Goal: Task Accomplishment & Management: Complete application form

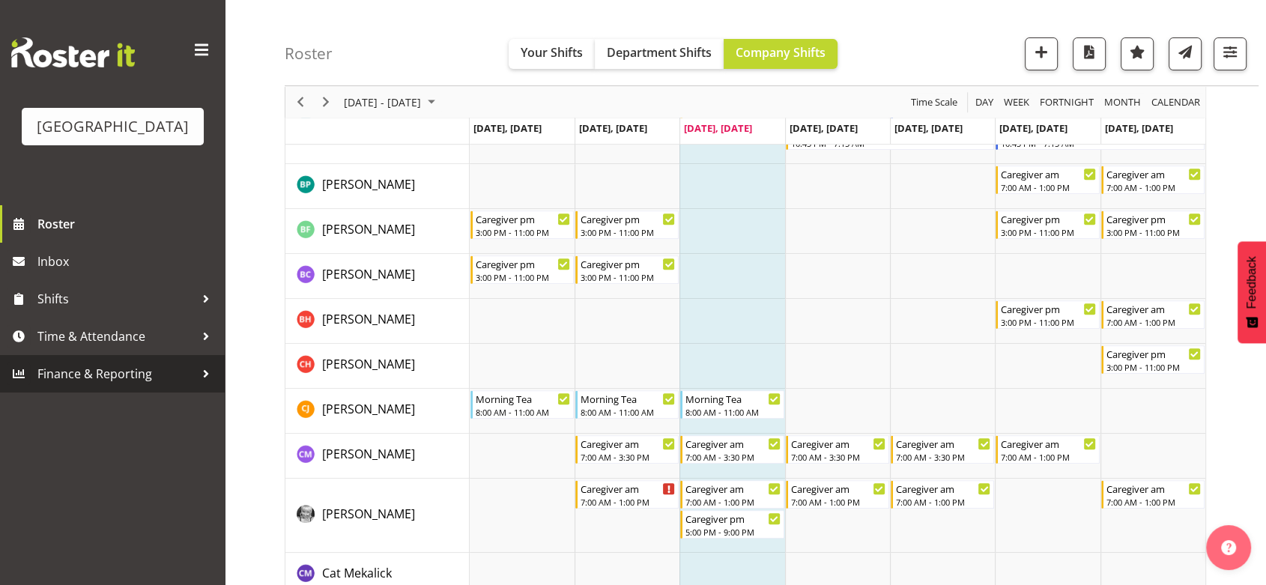
scroll to position [499, 0]
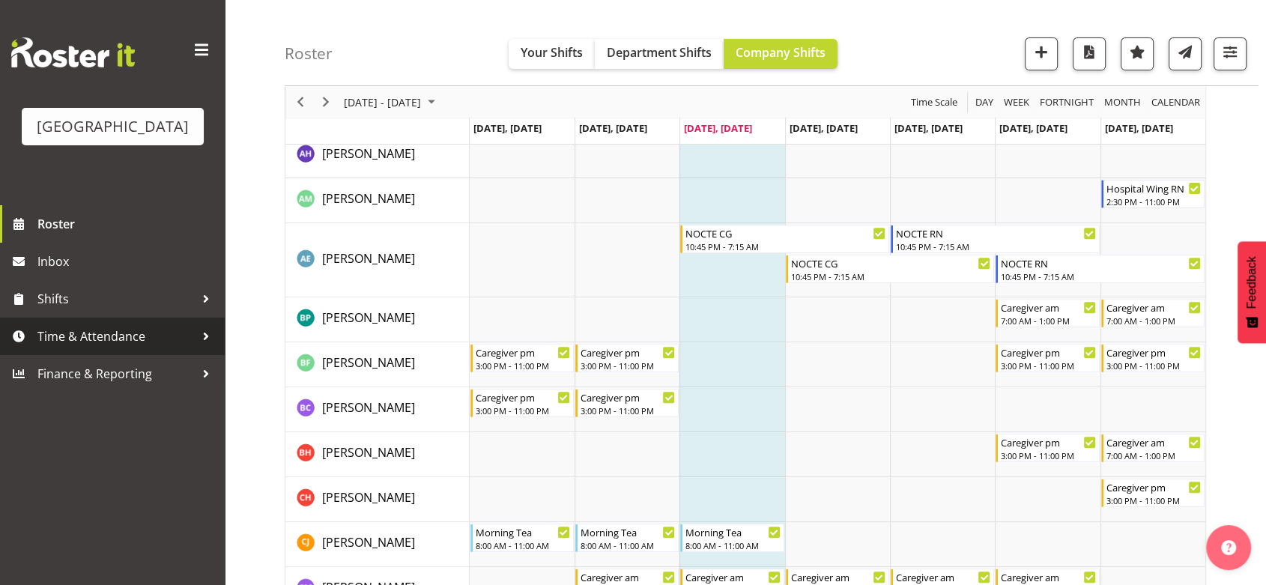
click at [204, 348] on div at bounding box center [206, 336] width 22 height 22
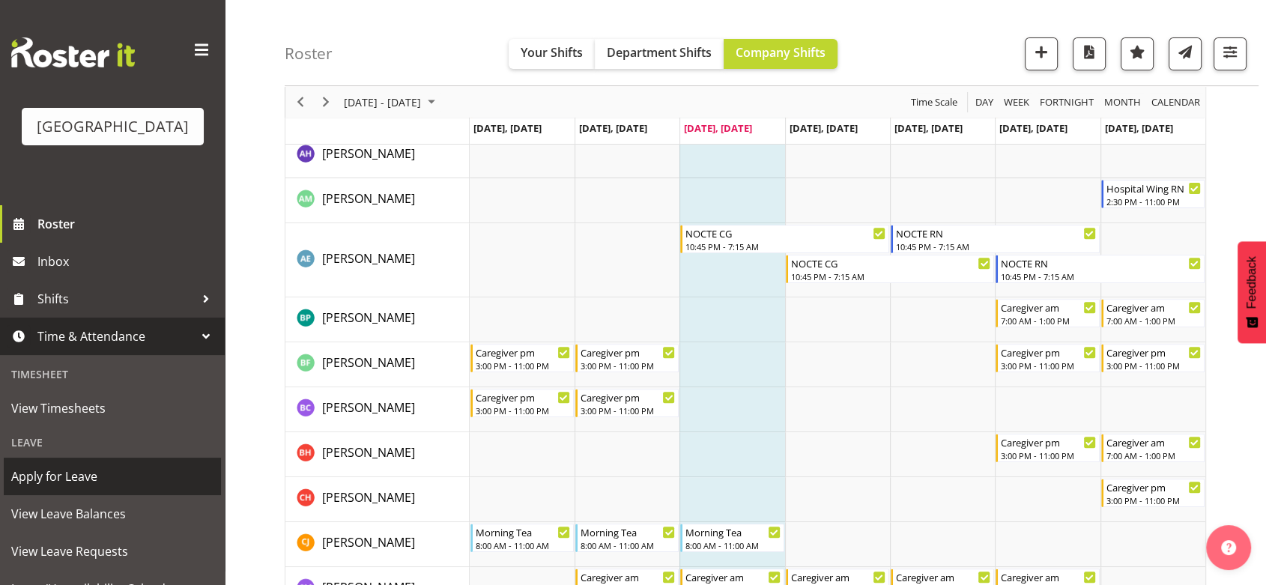
click at [91, 488] on span "Apply for Leave" at bounding box center [112, 476] width 202 height 22
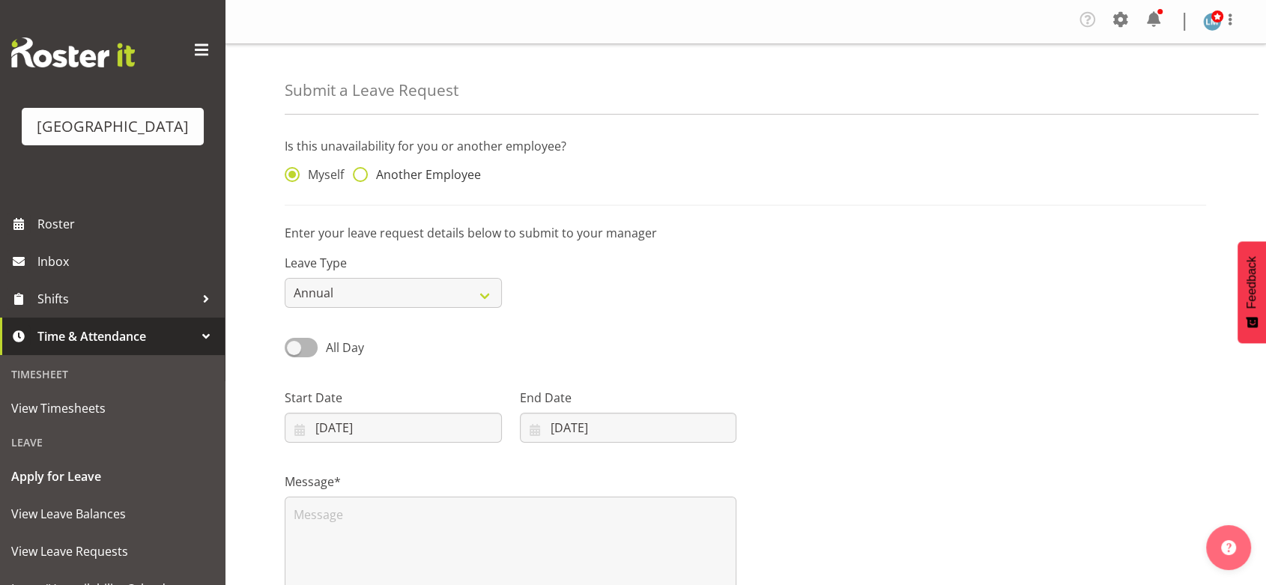
click at [365, 172] on span at bounding box center [360, 174] width 15 height 15
click at [363, 172] on input "Another Employee" at bounding box center [358, 175] width 10 height 10
radio input "true"
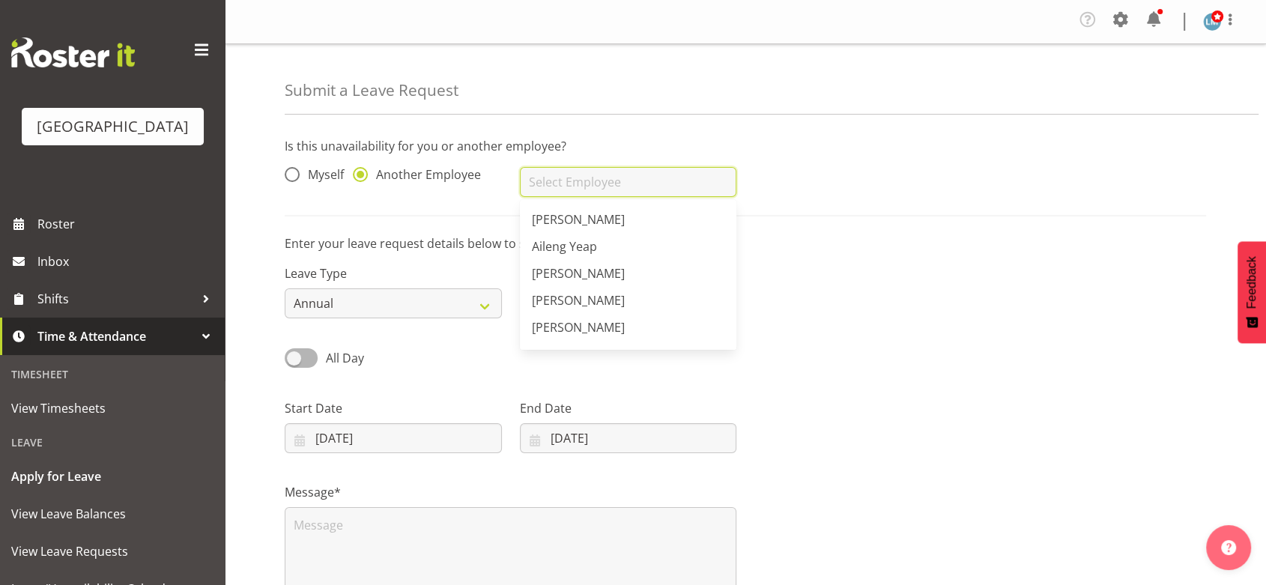
click at [566, 184] on input "text" at bounding box center [628, 182] width 217 height 30
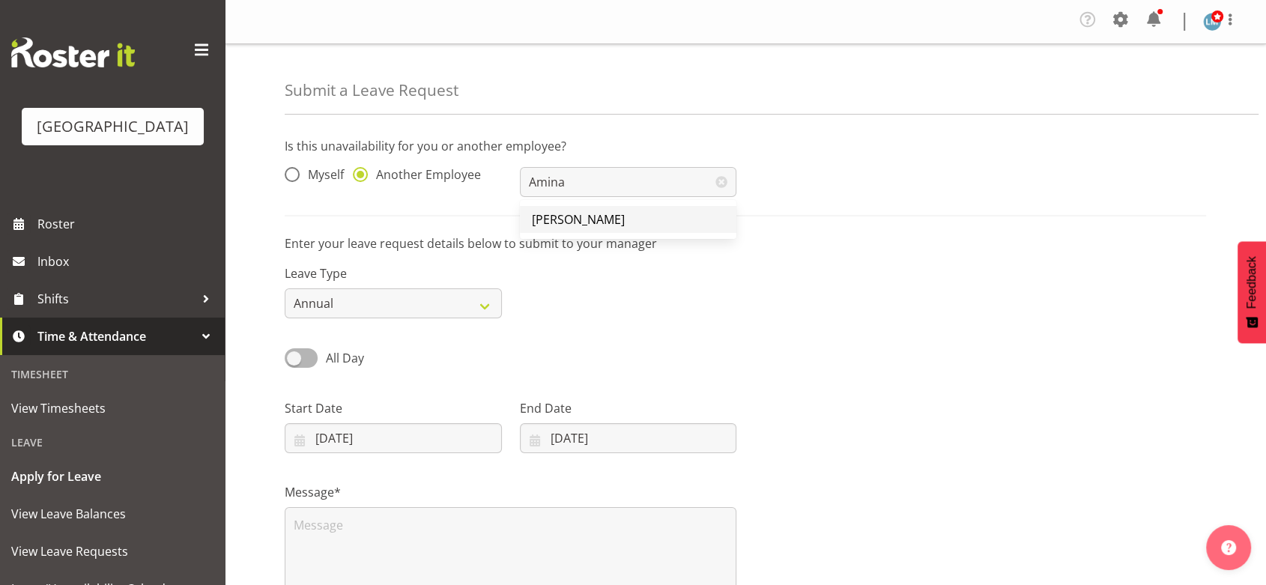
click at [578, 217] on span "[PERSON_NAME]" at bounding box center [578, 219] width 93 height 16
type input "[PERSON_NAME]"
click at [306, 438] on input "27/08/2025" at bounding box center [393, 438] width 217 height 30
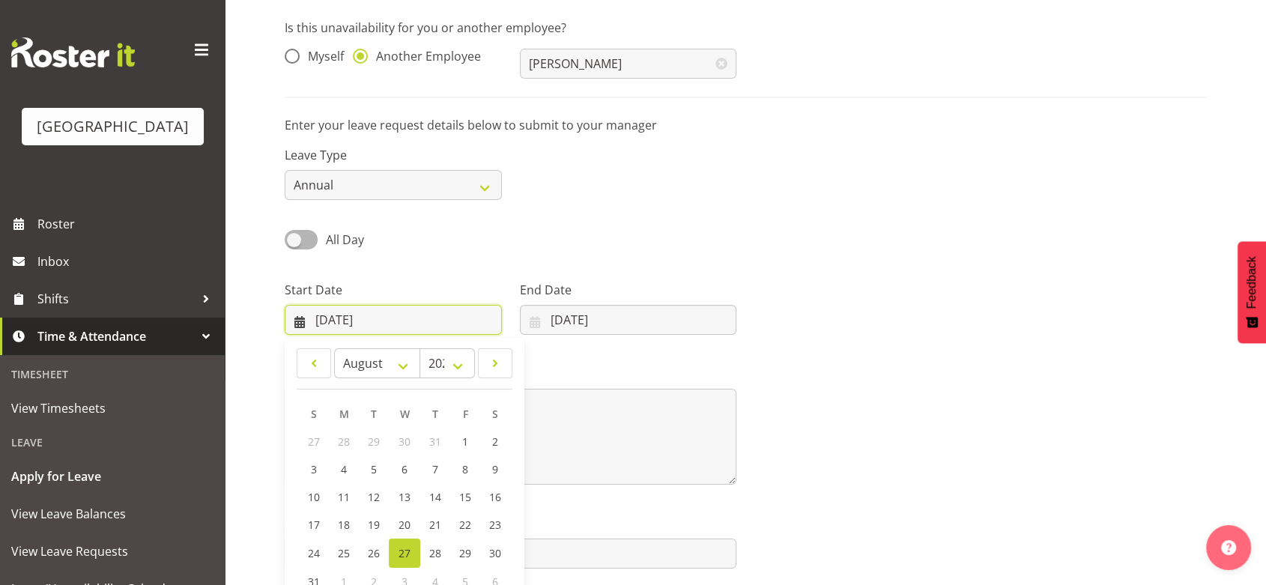
scroll to position [180, 0]
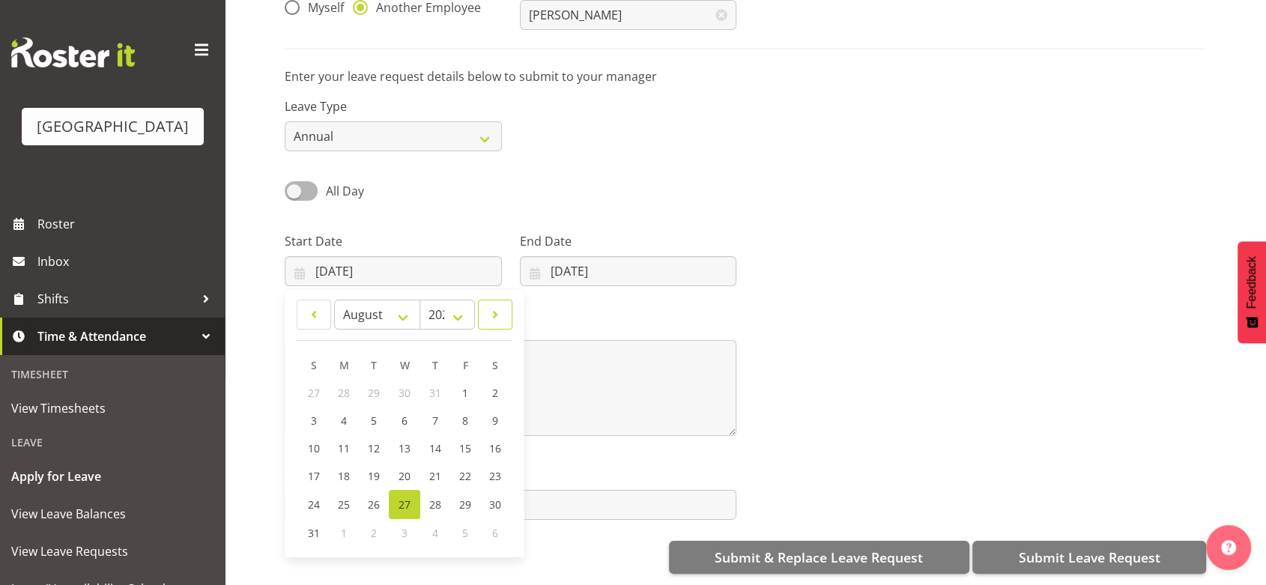
click at [495, 306] on span at bounding box center [495, 315] width 15 height 18
select select "8"
click at [497, 441] on span "20" at bounding box center [495, 448] width 12 height 14
type input "20/09/2025"
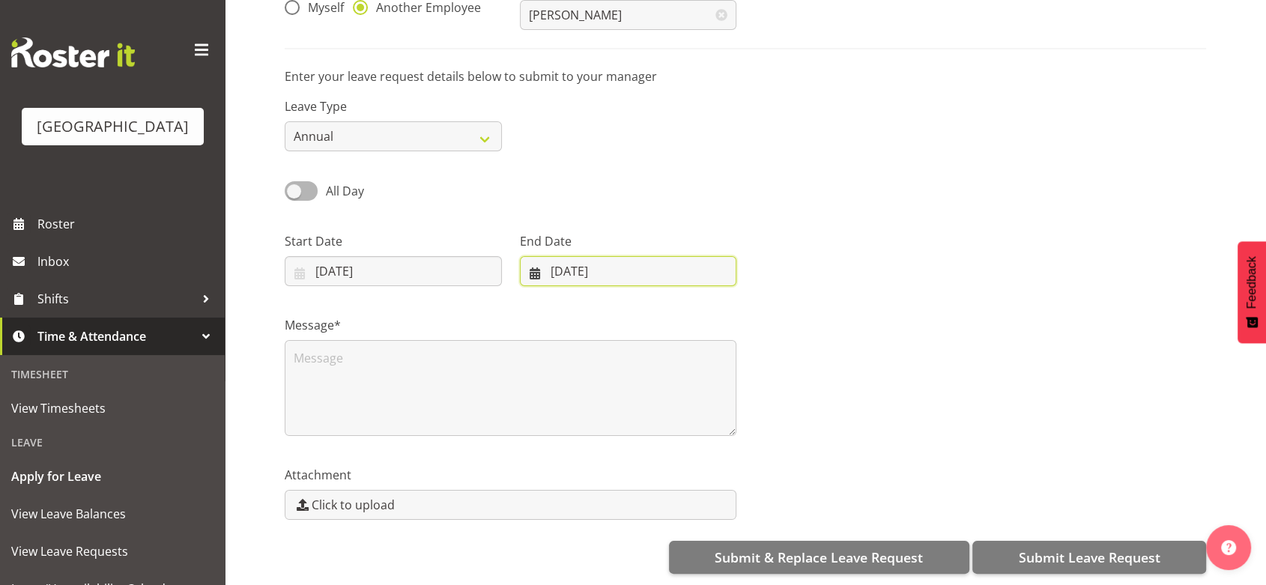
click at [534, 259] on input "27/08/2025" at bounding box center [628, 271] width 217 height 30
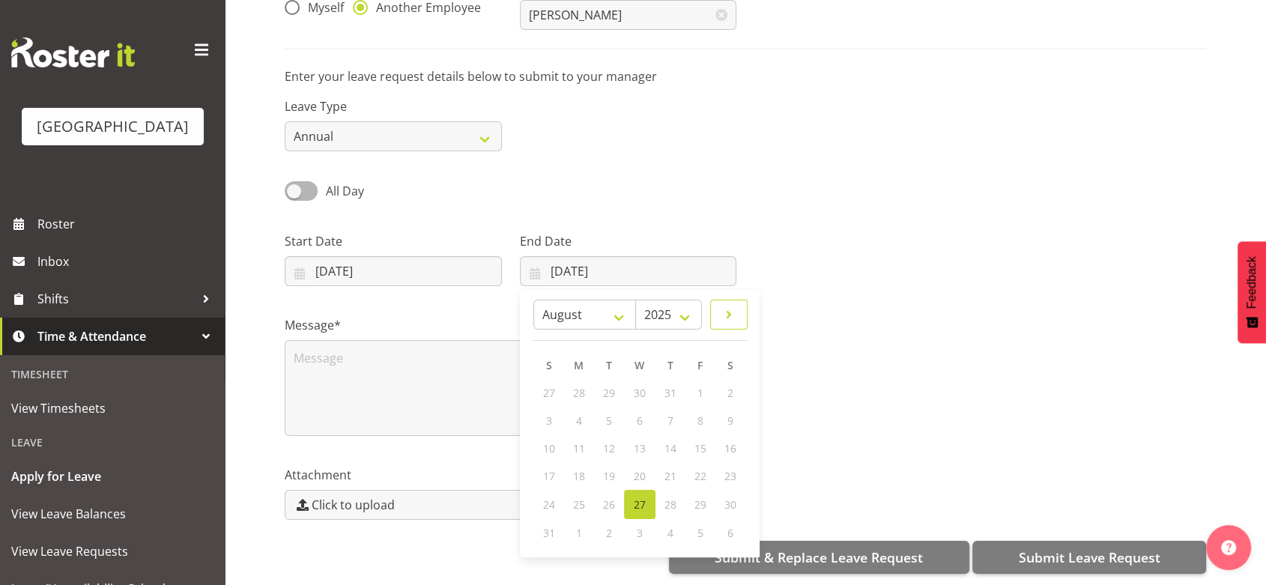
click at [731, 306] on span at bounding box center [729, 315] width 18 height 18
select select "8"
click at [541, 490] on link "28" at bounding box center [550, 504] width 30 height 28
type input "28/09/2025"
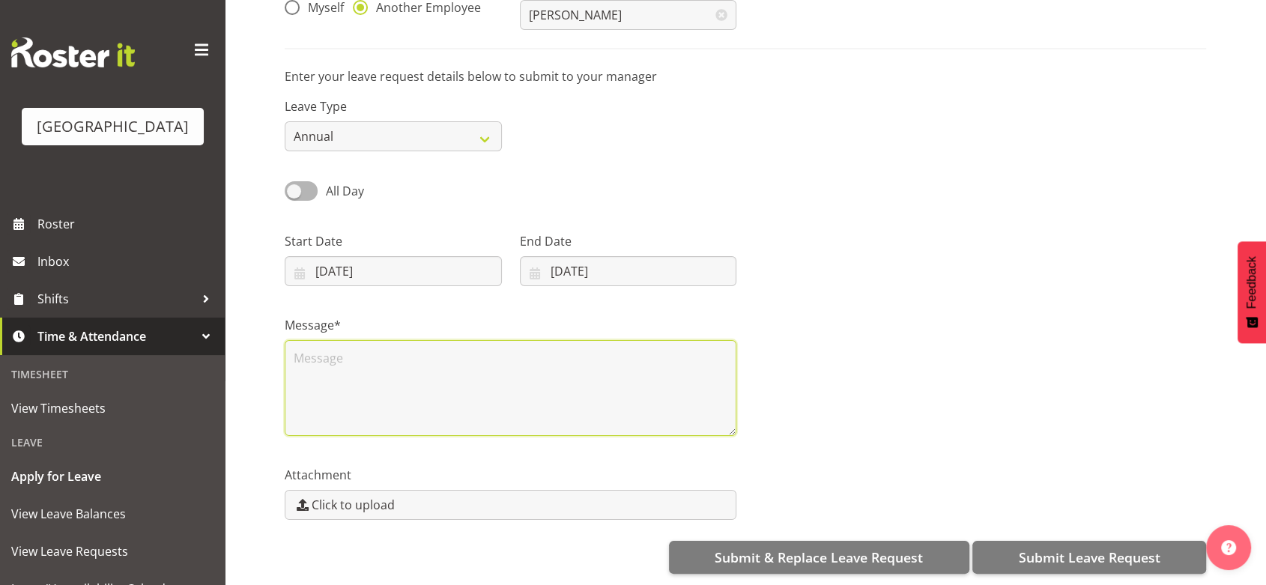
click at [418, 378] on textarea at bounding box center [511, 388] width 452 height 96
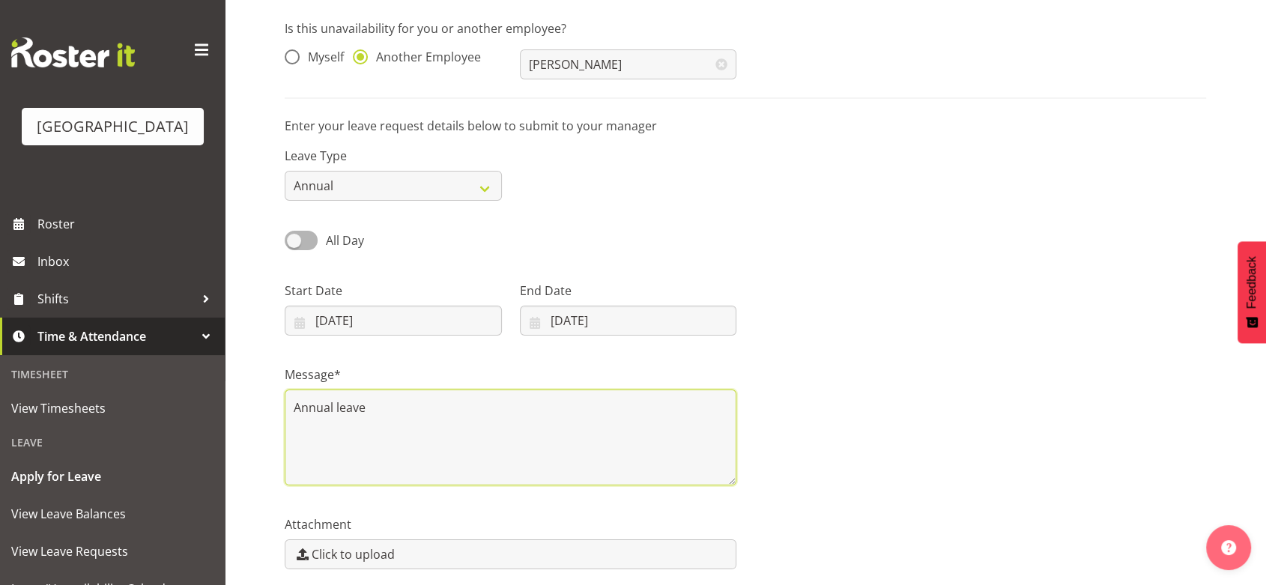
scroll to position [166, 0]
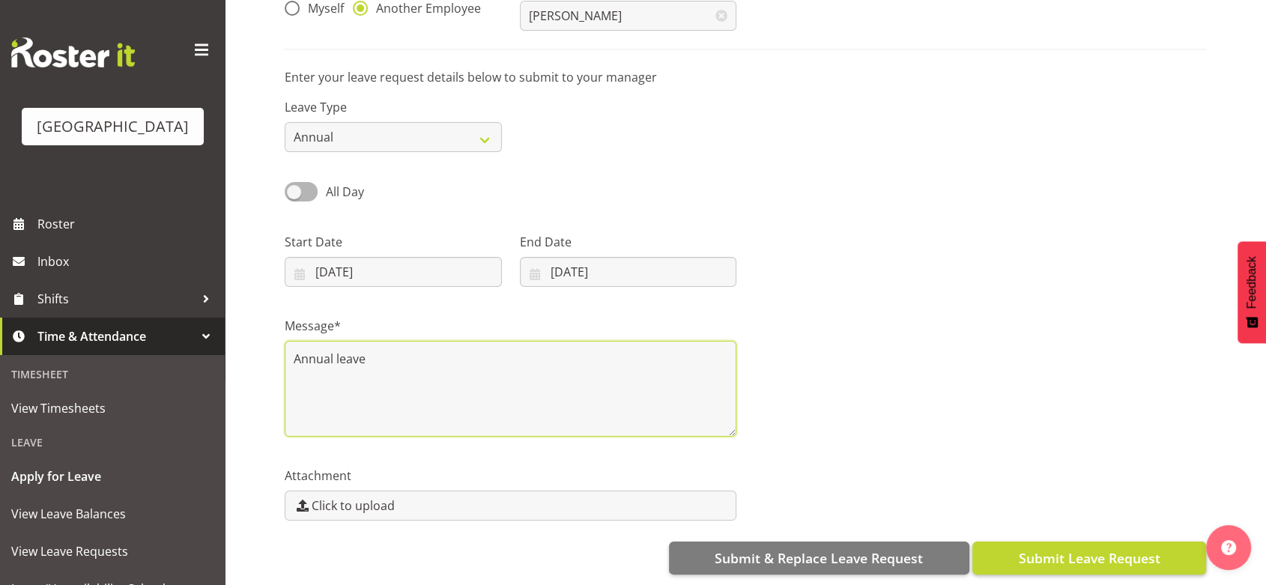
type textarea "Annual leave"
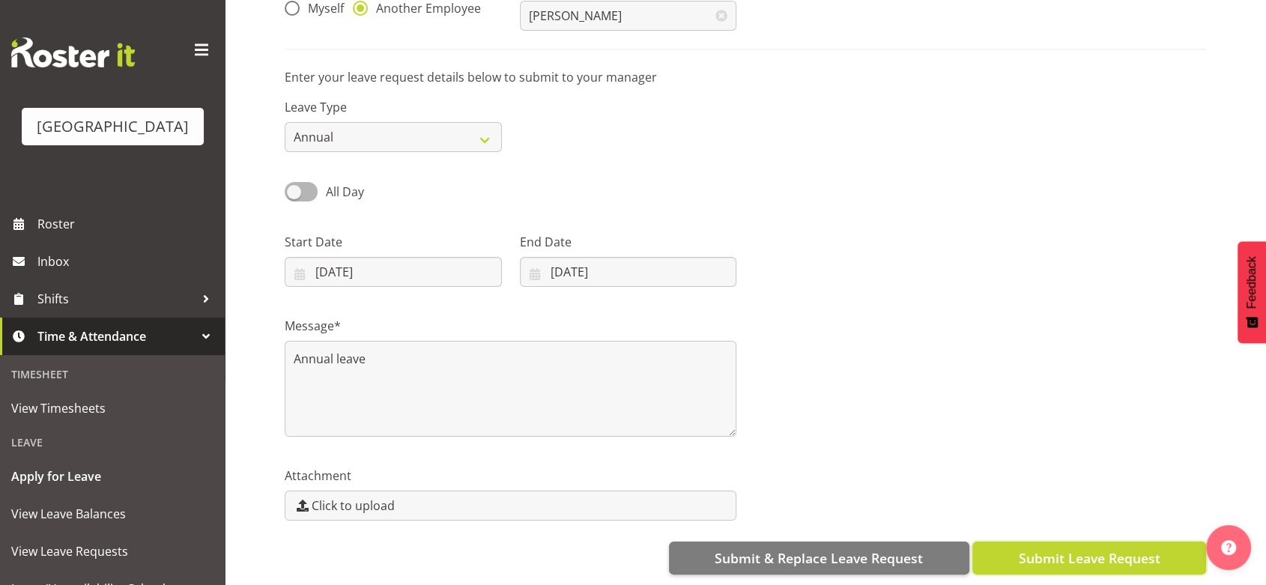
click at [1076, 558] on span "Submit Leave Request" at bounding box center [1089, 558] width 142 height 19
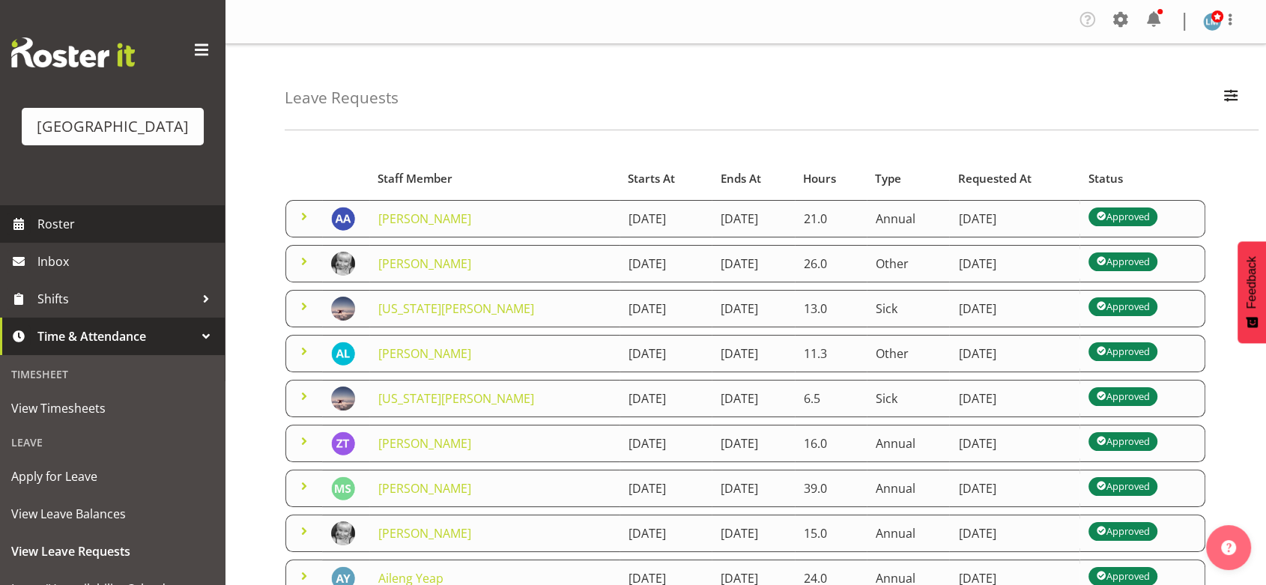
click at [73, 235] on span "Roster" at bounding box center [127, 224] width 180 height 22
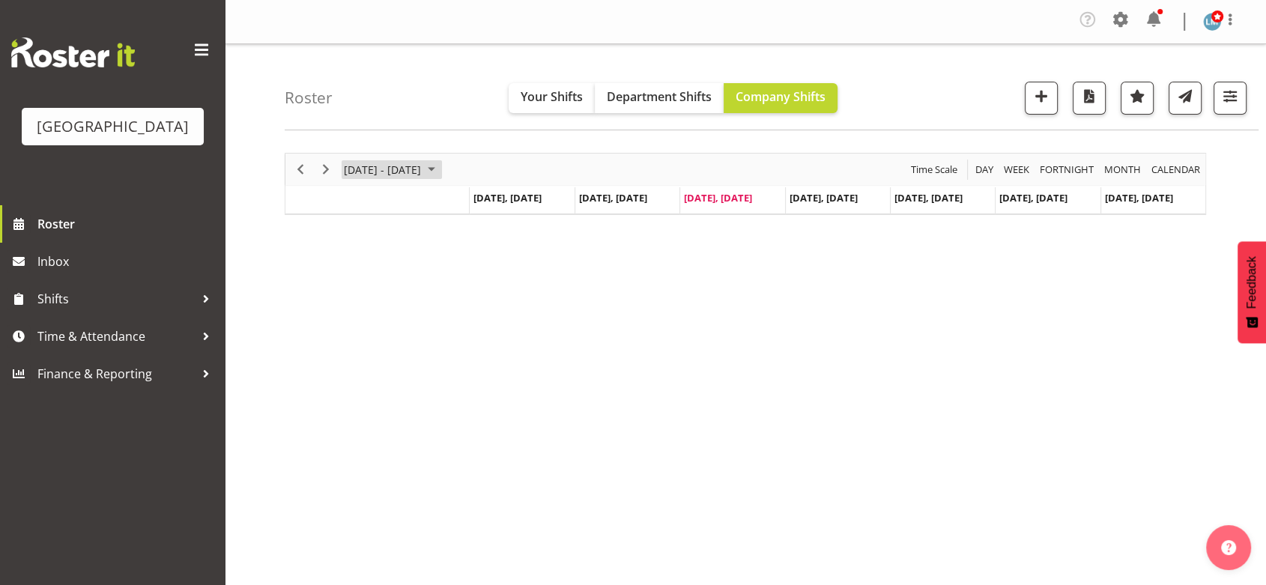
click at [441, 168] on span "August 25 - 31, 2025" at bounding box center [432, 169] width 18 height 19
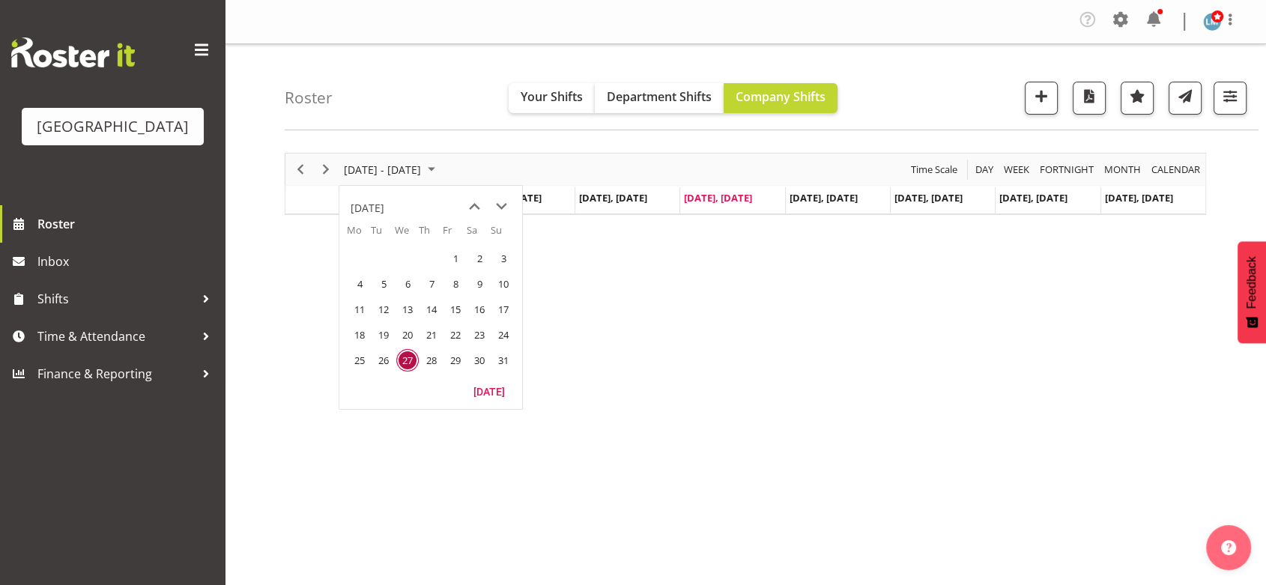
click at [498, 204] on span "next month" at bounding box center [502, 206] width 26 height 27
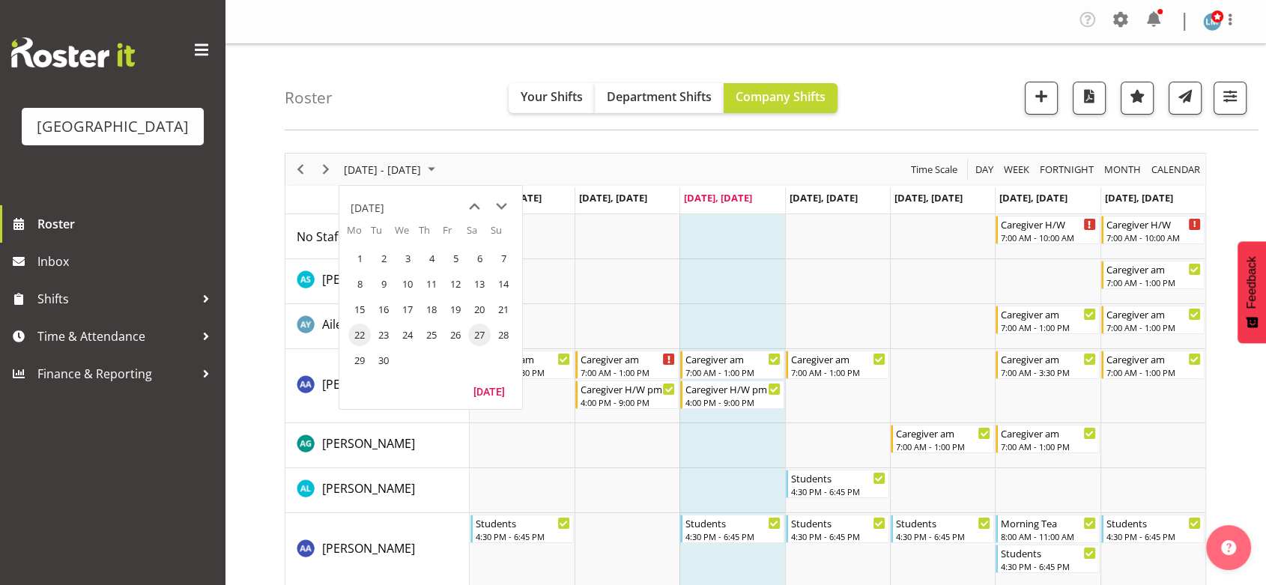
click at [366, 333] on span "22" at bounding box center [359, 335] width 22 height 22
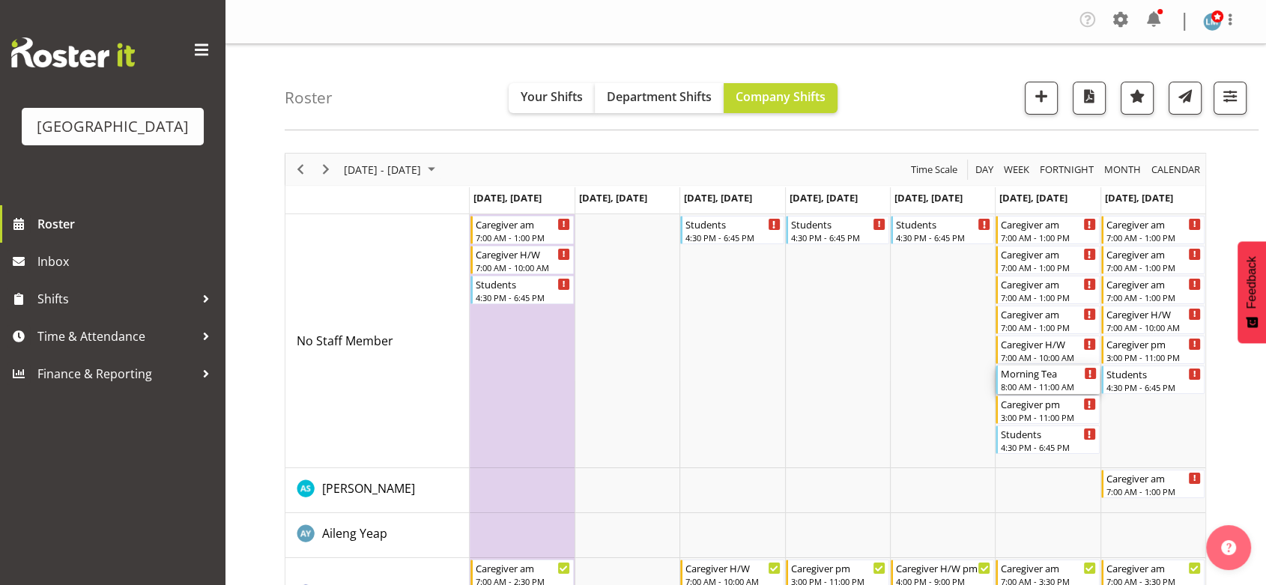
click at [1037, 378] on div "Morning Tea" at bounding box center [1048, 373] width 95 height 15
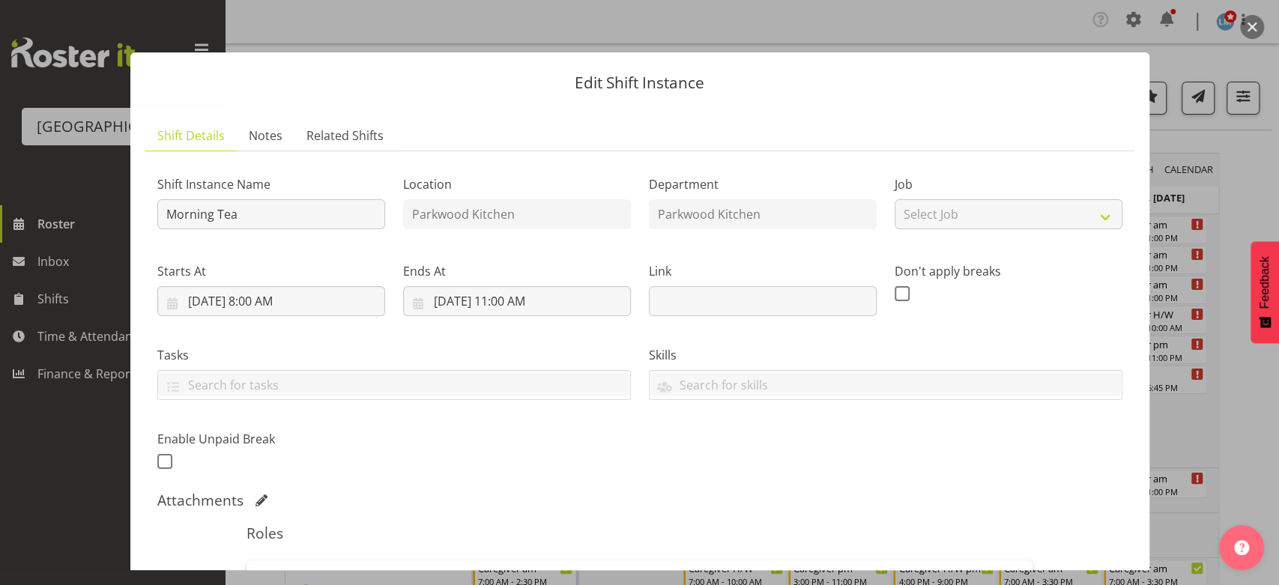
scroll to position [333, 0]
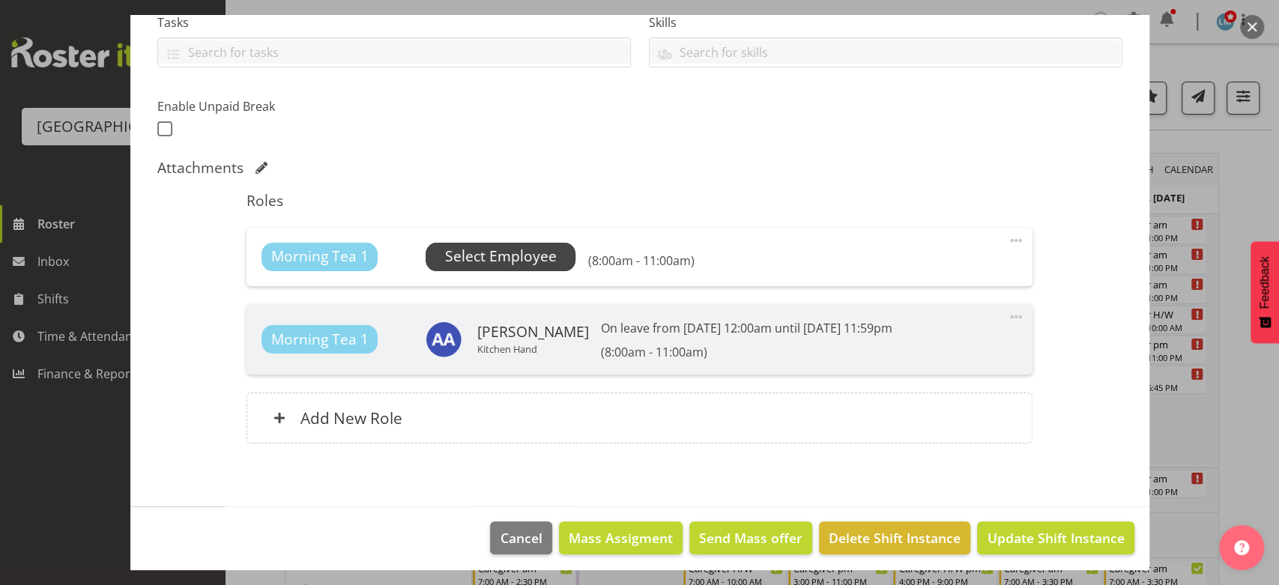
click at [484, 250] on span "Select Employee" at bounding box center [501, 257] width 112 height 22
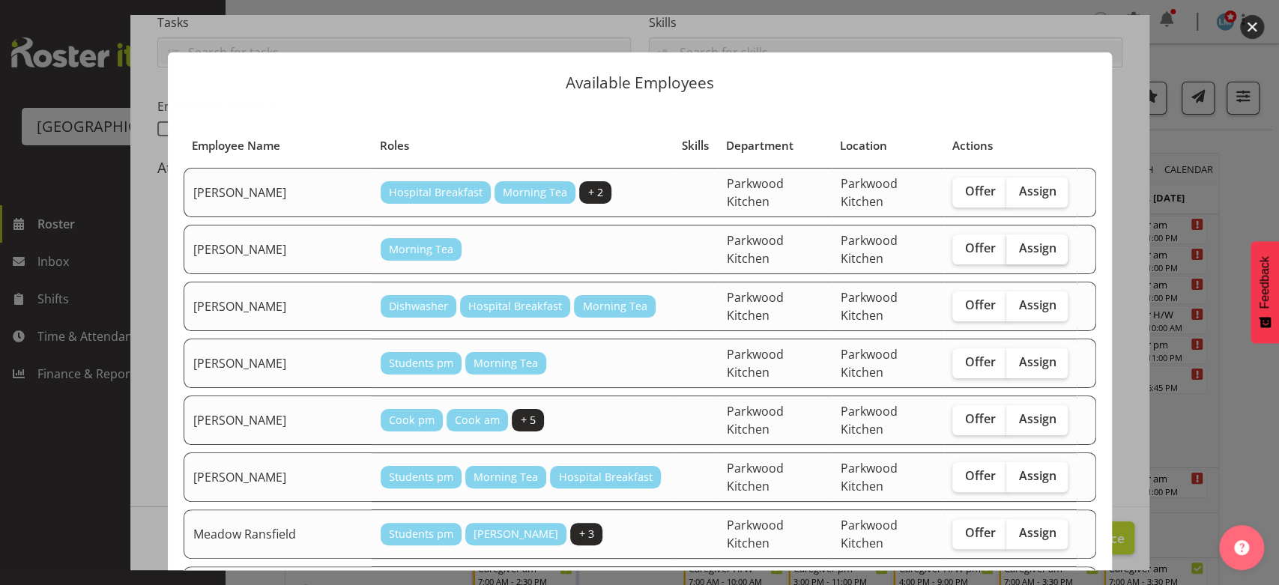
click at [1018, 241] on span "Assign" at bounding box center [1036, 248] width 37 height 15
click at [1014, 244] on input "Assign" at bounding box center [1011, 249] width 10 height 10
checkbox input "true"
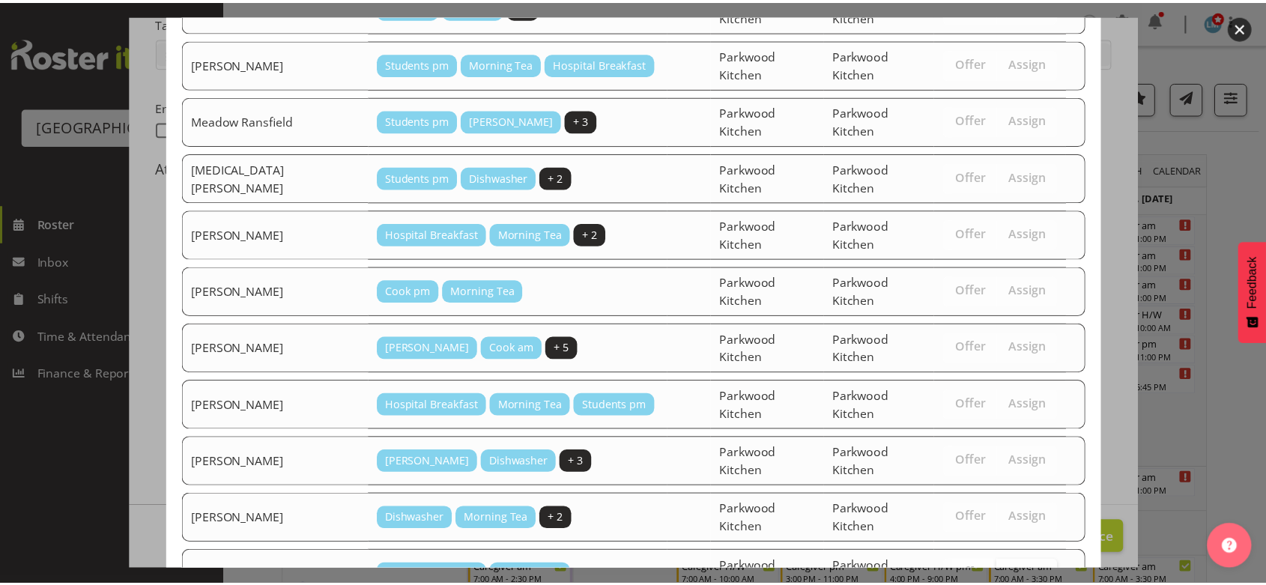
scroll to position [459, 0]
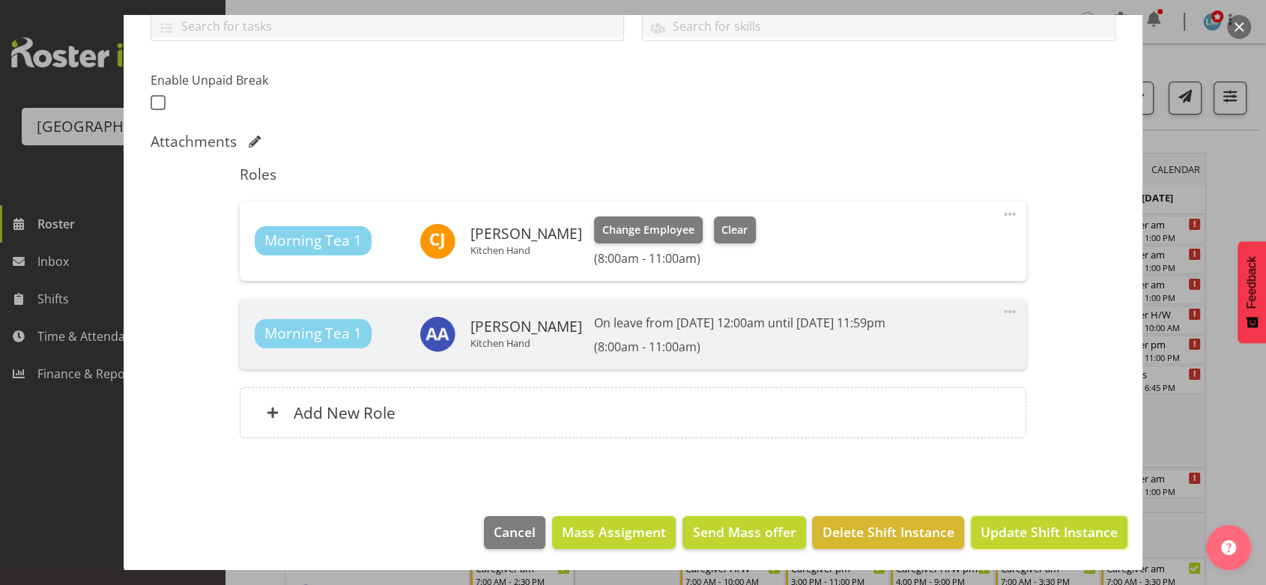
click at [1009, 534] on span "Update Shift Instance" at bounding box center [1049, 531] width 137 height 19
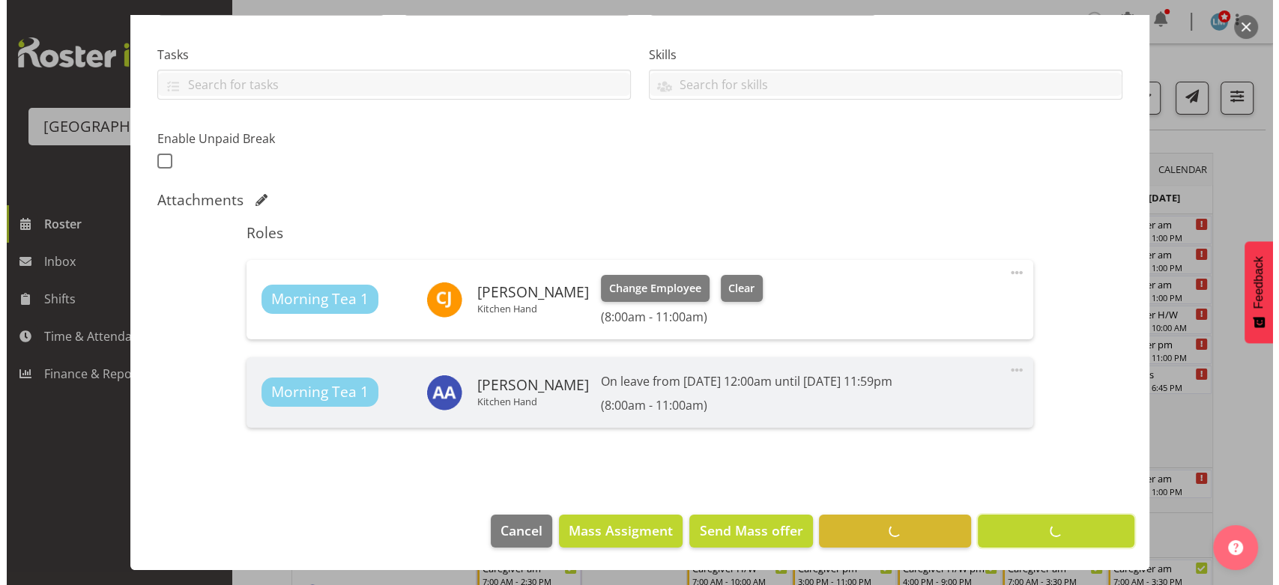
scroll to position [300, 0]
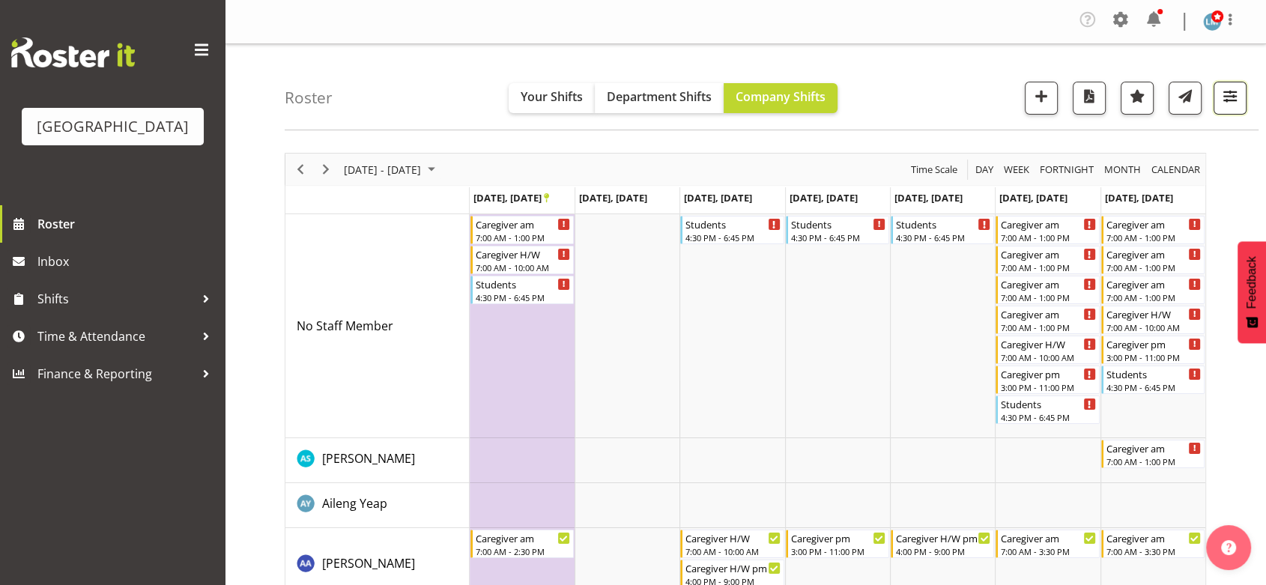
click at [1225, 100] on span "button" at bounding box center [1230, 95] width 19 height 19
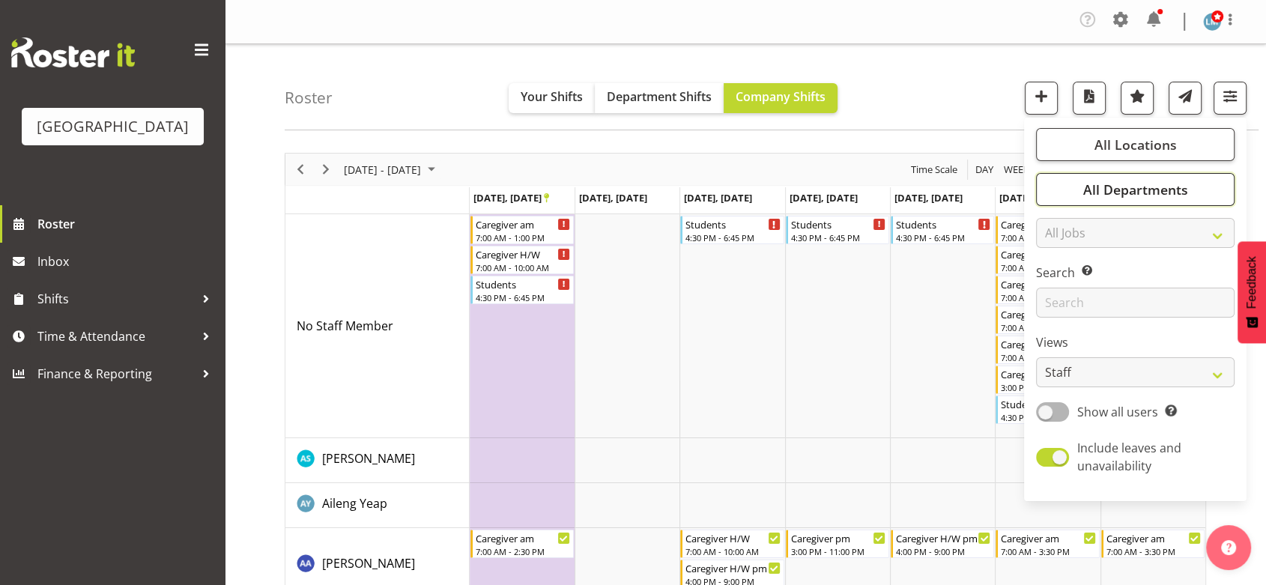
click at [1128, 184] on span "All Departments" at bounding box center [1135, 190] width 105 height 18
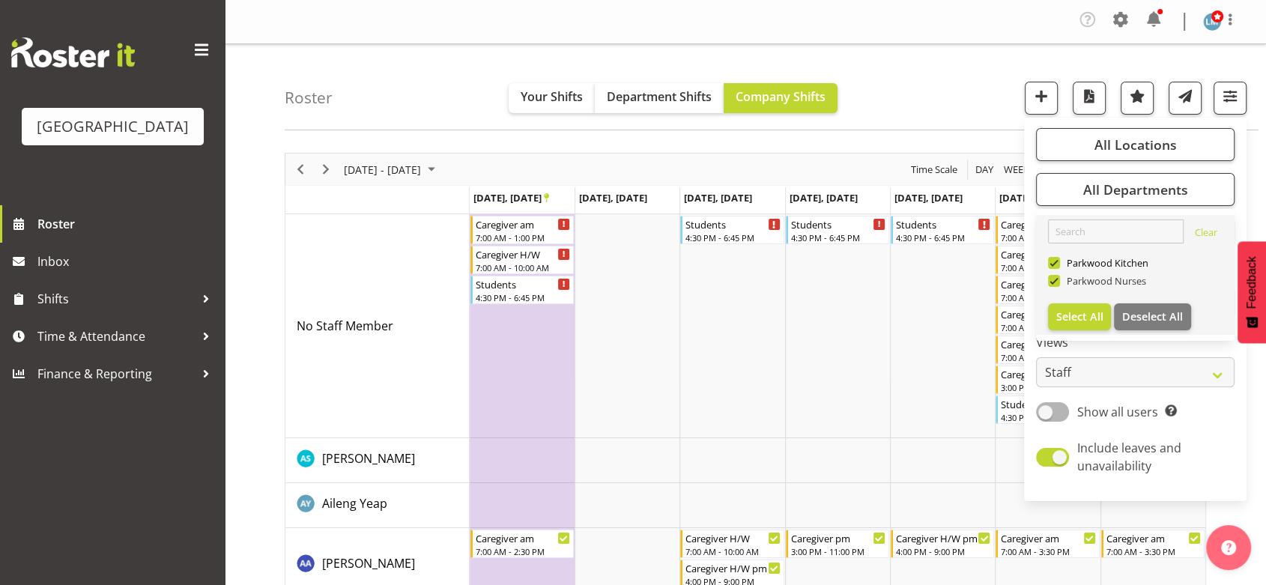
click at [1055, 278] on span at bounding box center [1054, 281] width 12 height 12
click at [1055, 278] on input "Parkwood Nurses" at bounding box center [1053, 282] width 10 height 10
checkbox input "false"
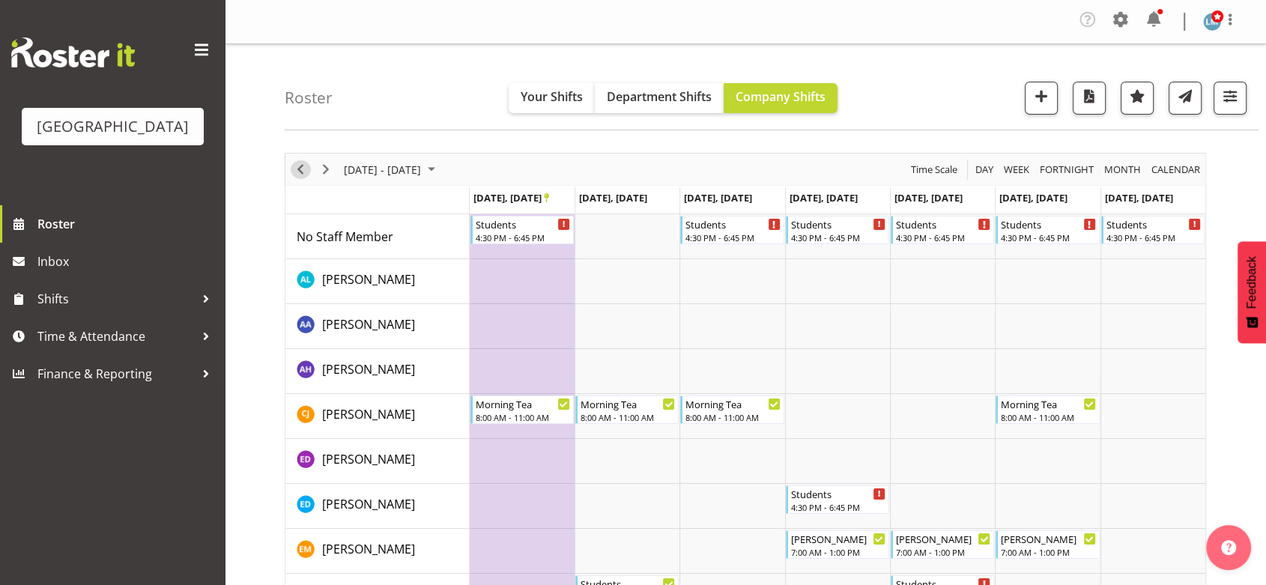
click at [305, 163] on span "Previous" at bounding box center [300, 169] width 18 height 19
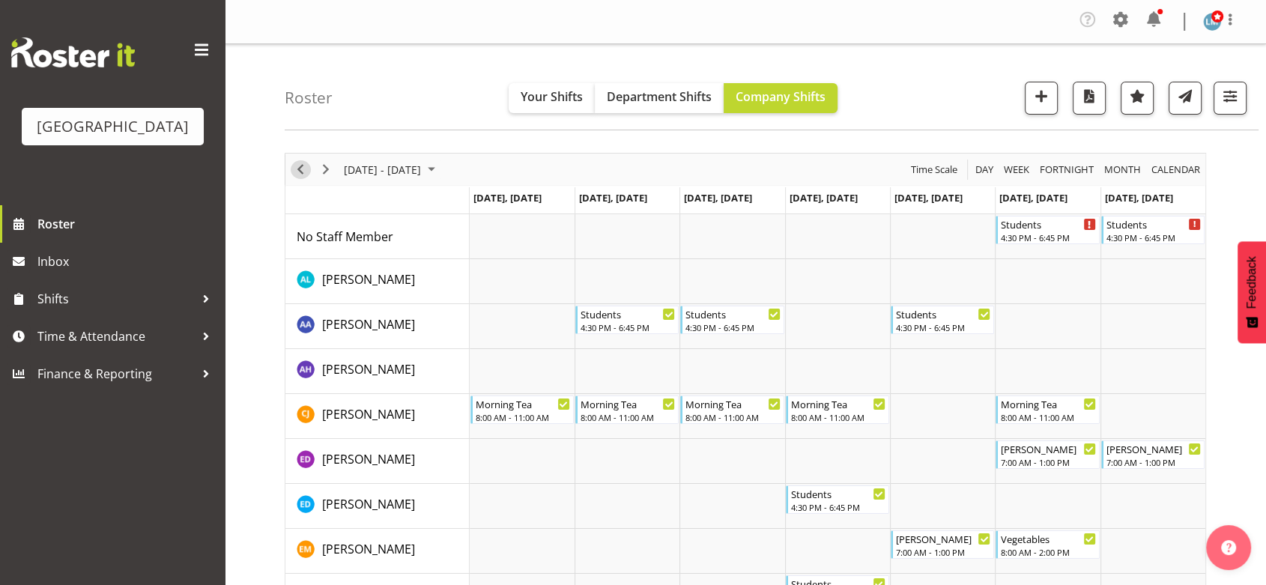
click at [305, 163] on span "Previous" at bounding box center [300, 169] width 18 height 19
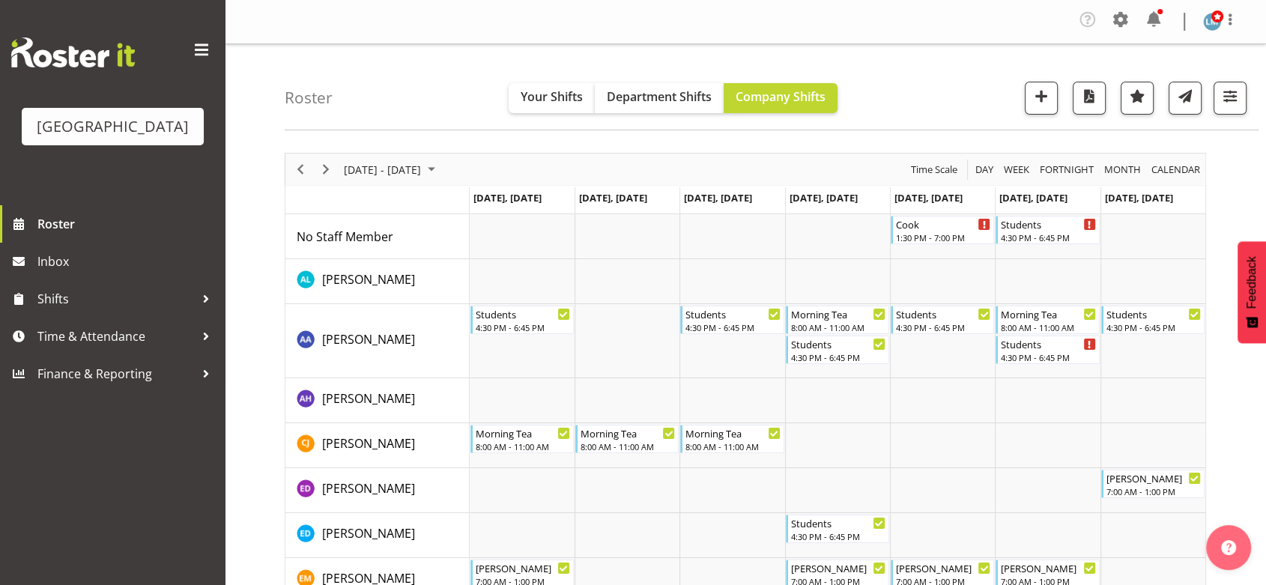
click at [302, 163] on span "Previous" at bounding box center [300, 169] width 18 height 19
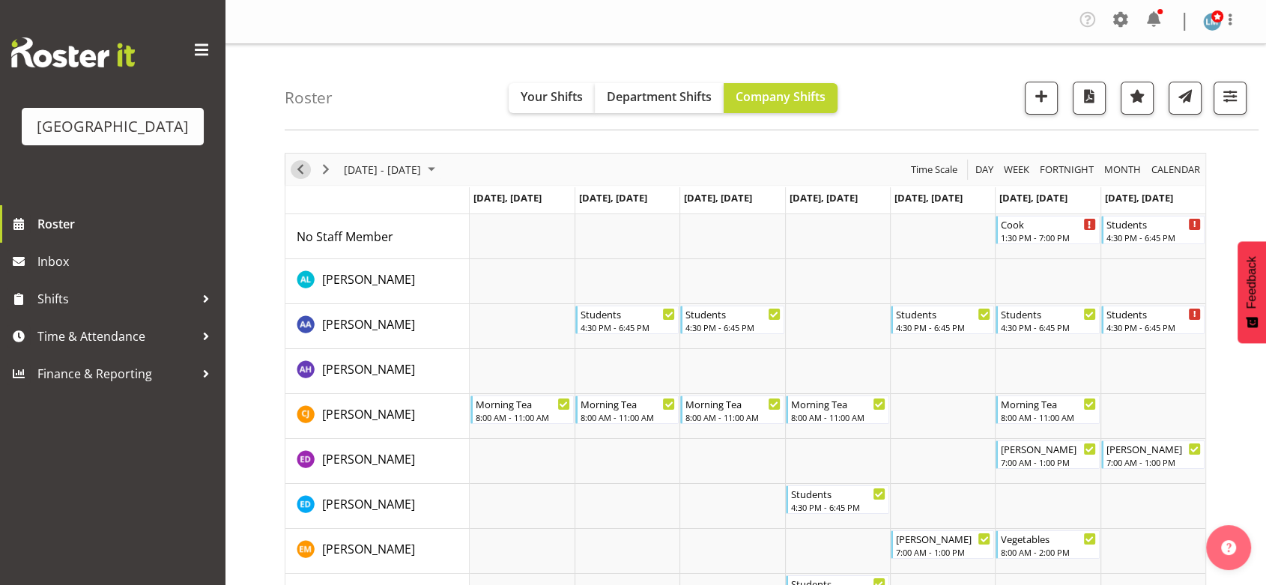
click at [302, 163] on span "Previous" at bounding box center [300, 169] width 18 height 19
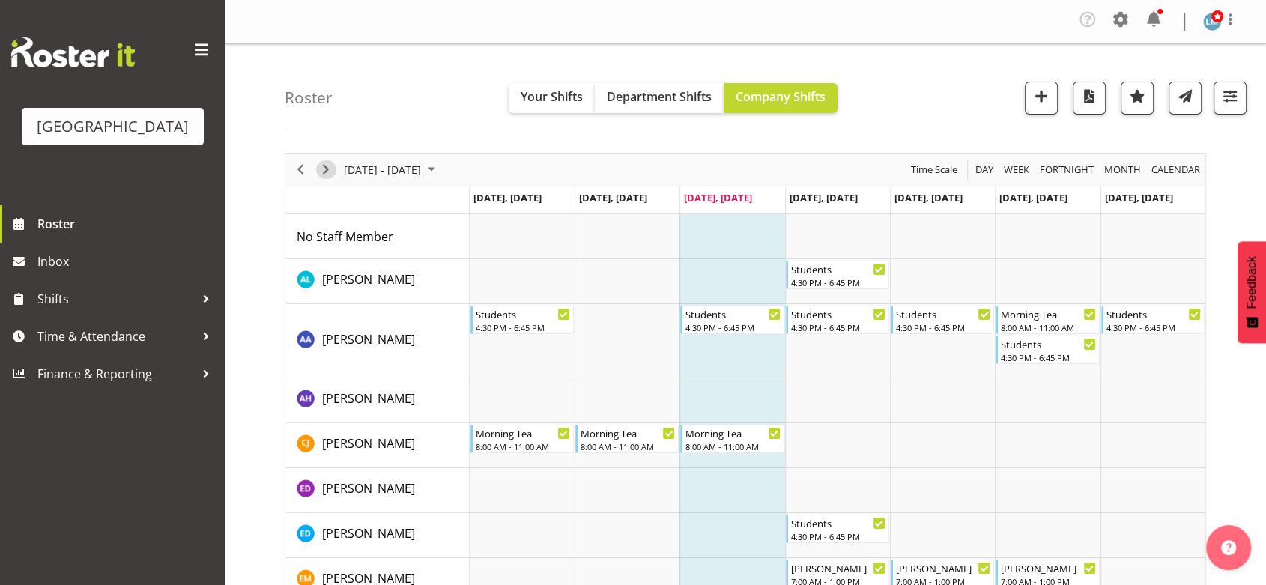
click at [327, 168] on span "Next" at bounding box center [326, 169] width 18 height 19
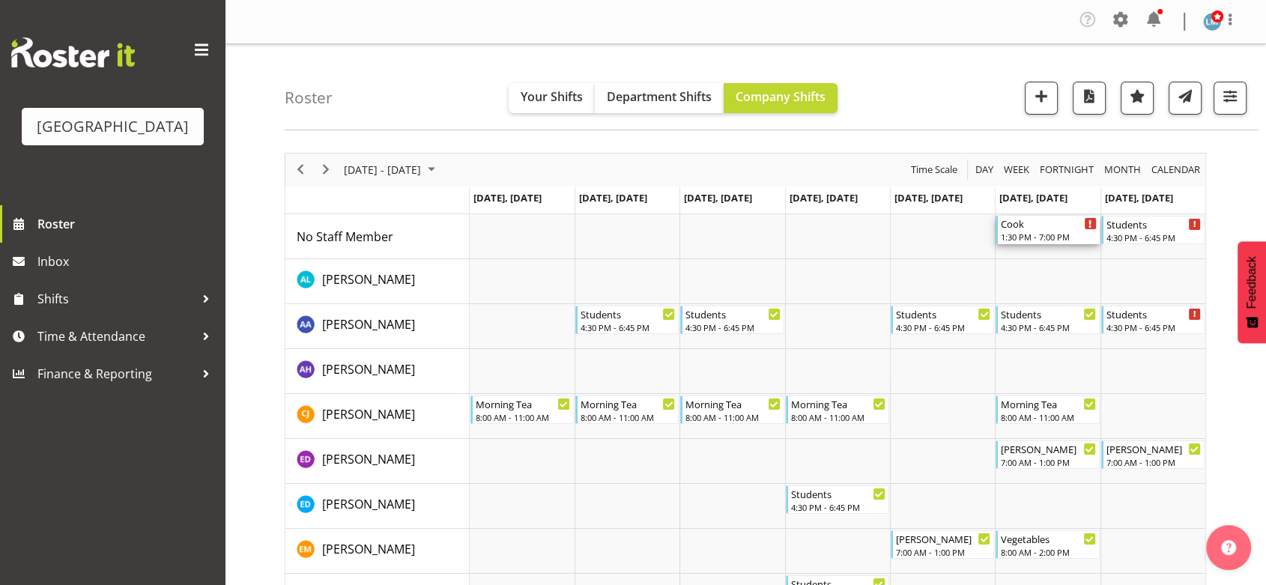
click at [1037, 228] on div "Cook" at bounding box center [1048, 223] width 95 height 15
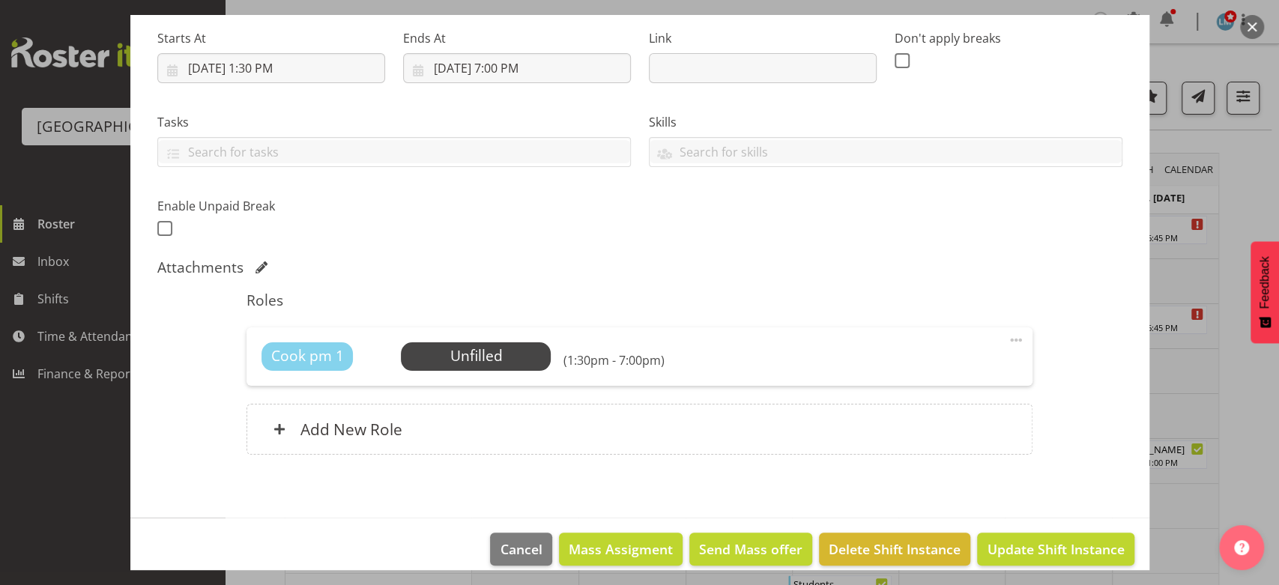
select select "9508"
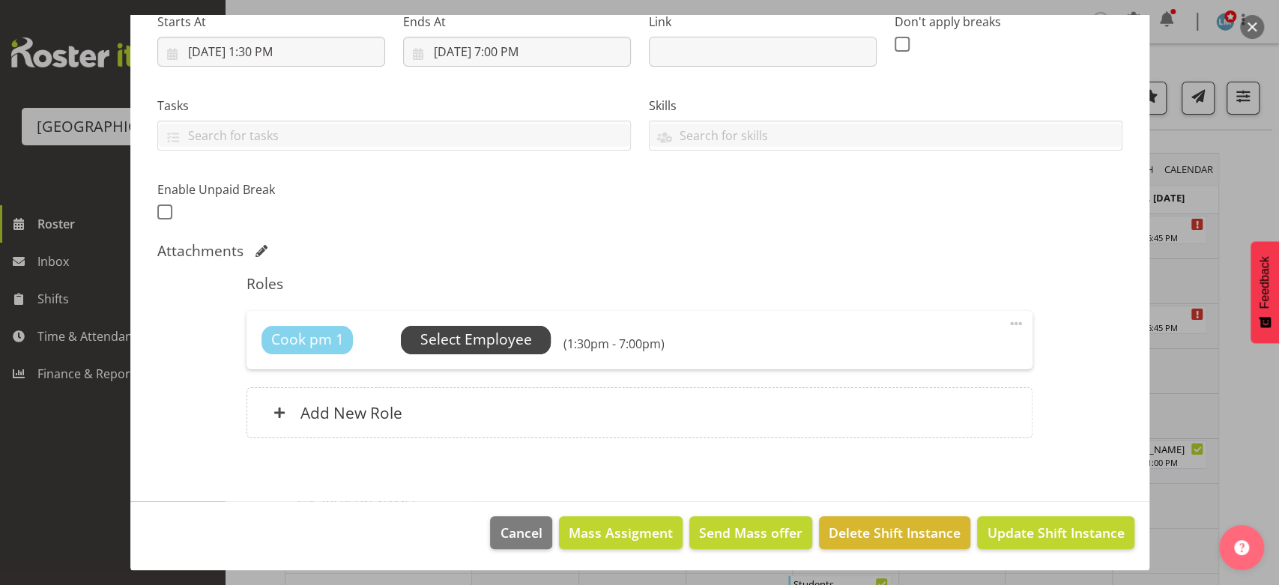
click at [485, 340] on span "Select Employee" at bounding box center [476, 340] width 112 height 22
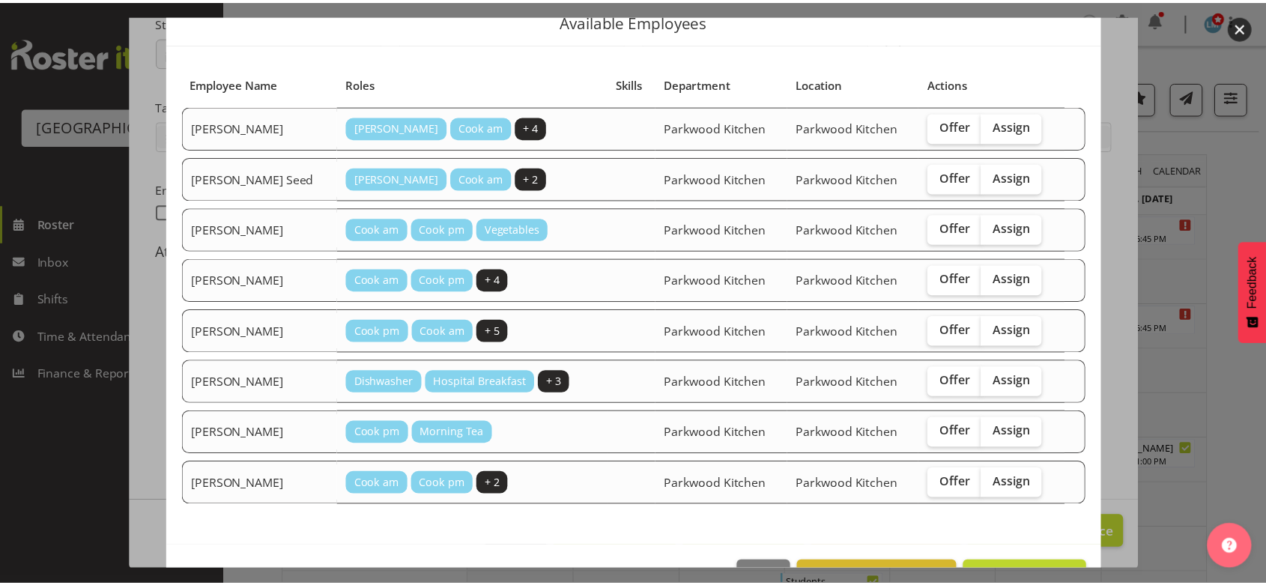
scroll to position [105, 0]
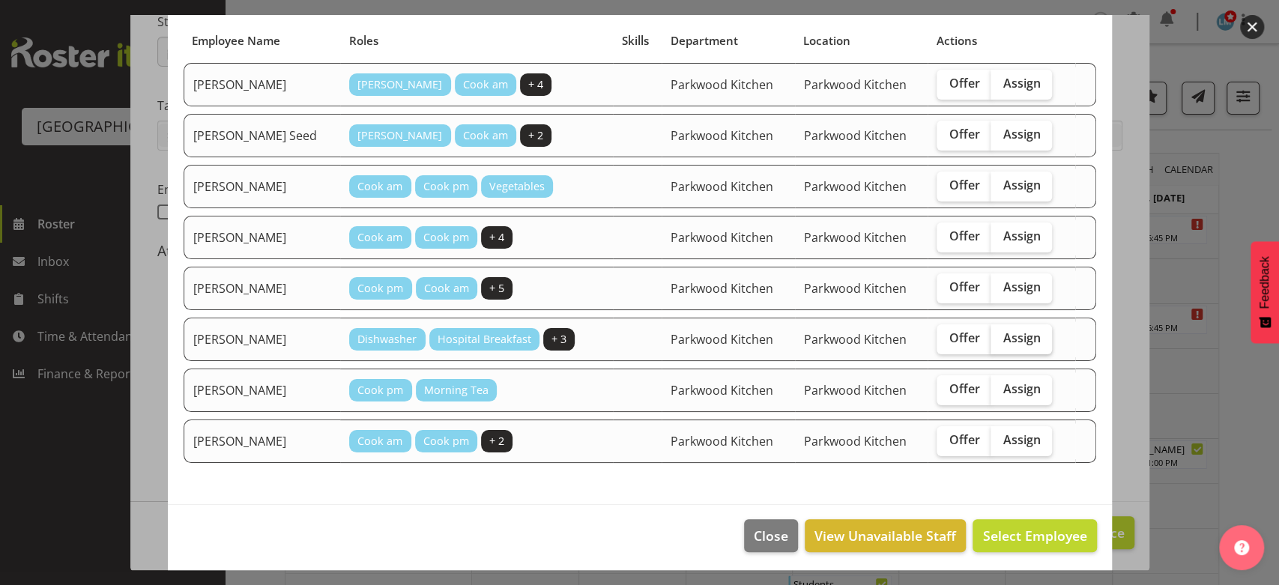
click at [1003, 330] on span "Assign" at bounding box center [1021, 337] width 37 height 15
click at [1000, 333] on input "Assign" at bounding box center [996, 338] width 10 height 10
checkbox input "true"
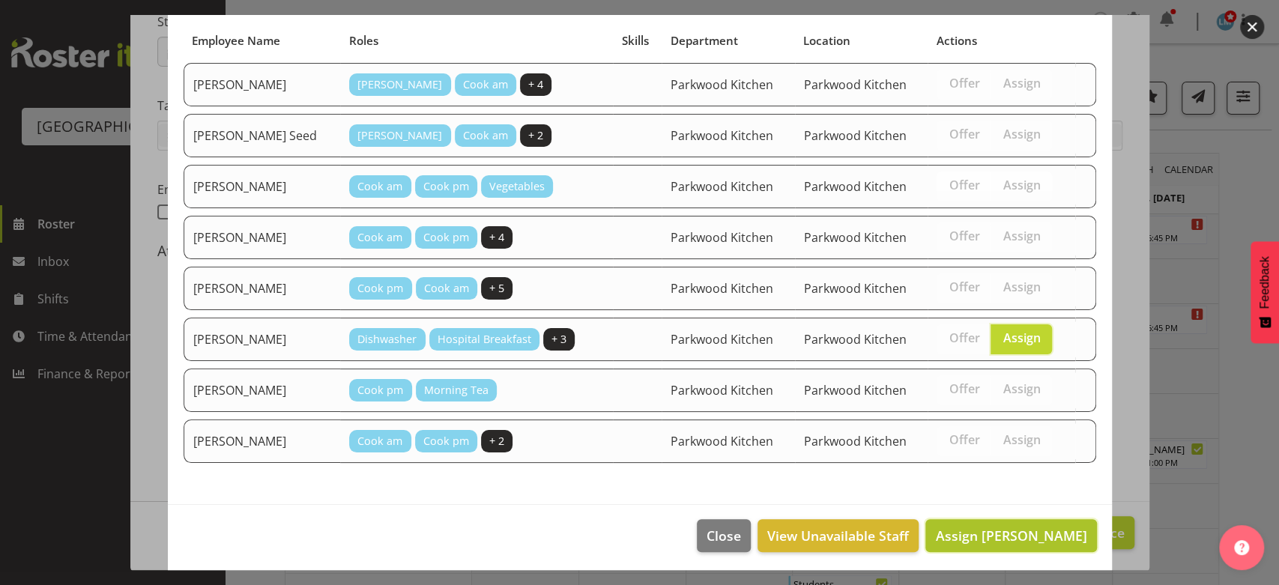
click at [1006, 527] on span "Assign Nicole Pearce" at bounding box center [1010, 536] width 151 height 18
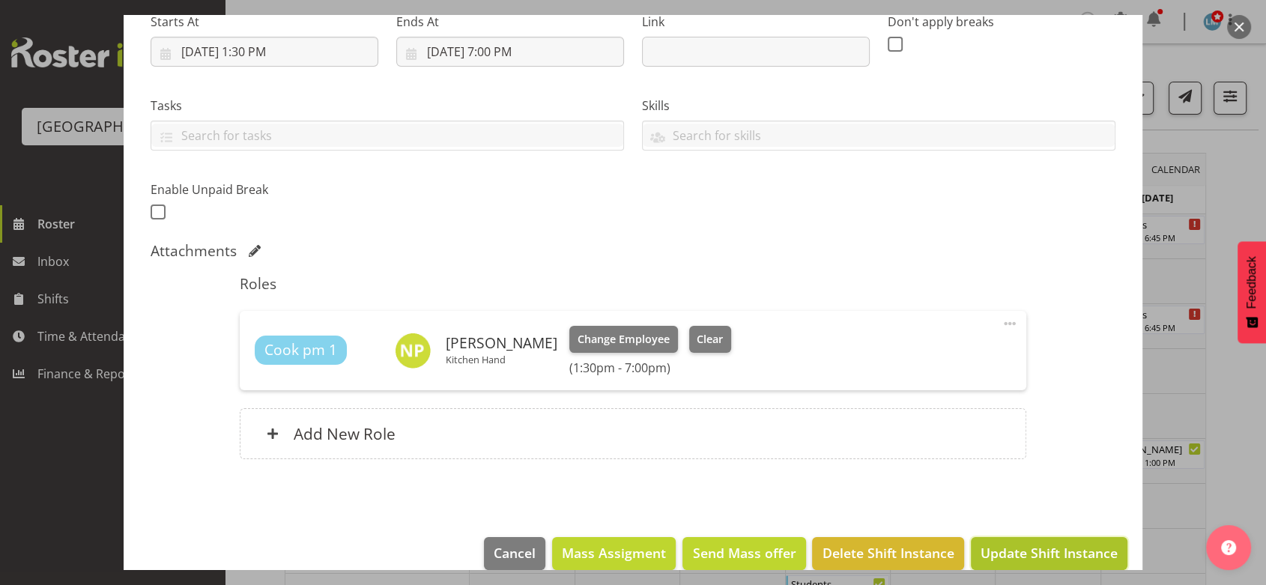
click at [1036, 549] on span "Update Shift Instance" at bounding box center [1049, 552] width 137 height 19
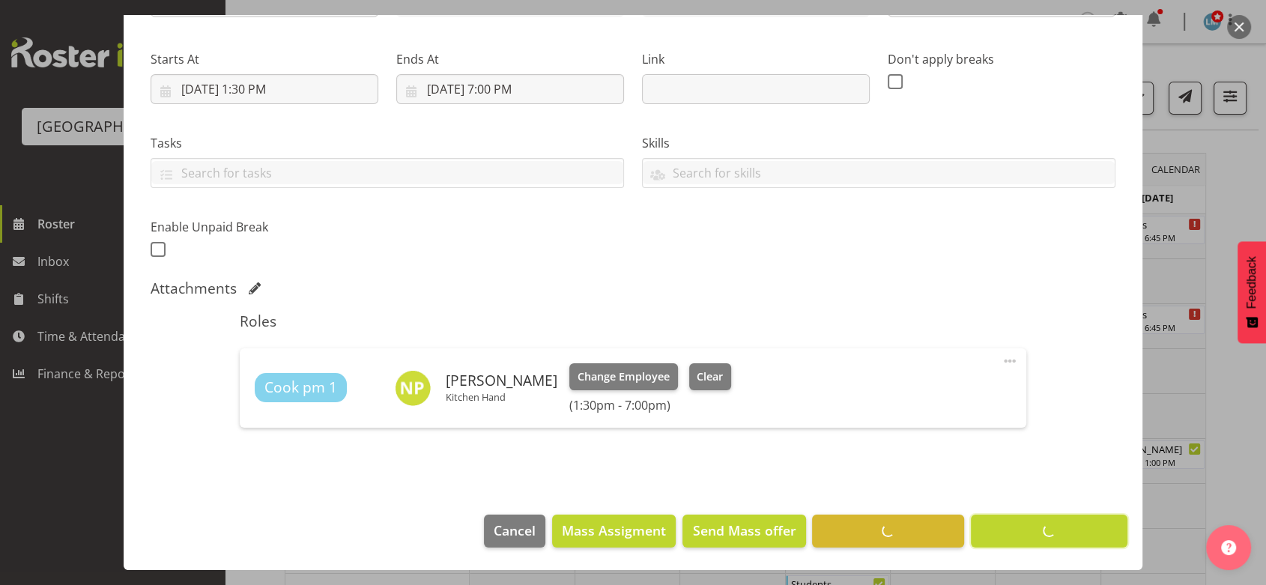
scroll to position [211, 0]
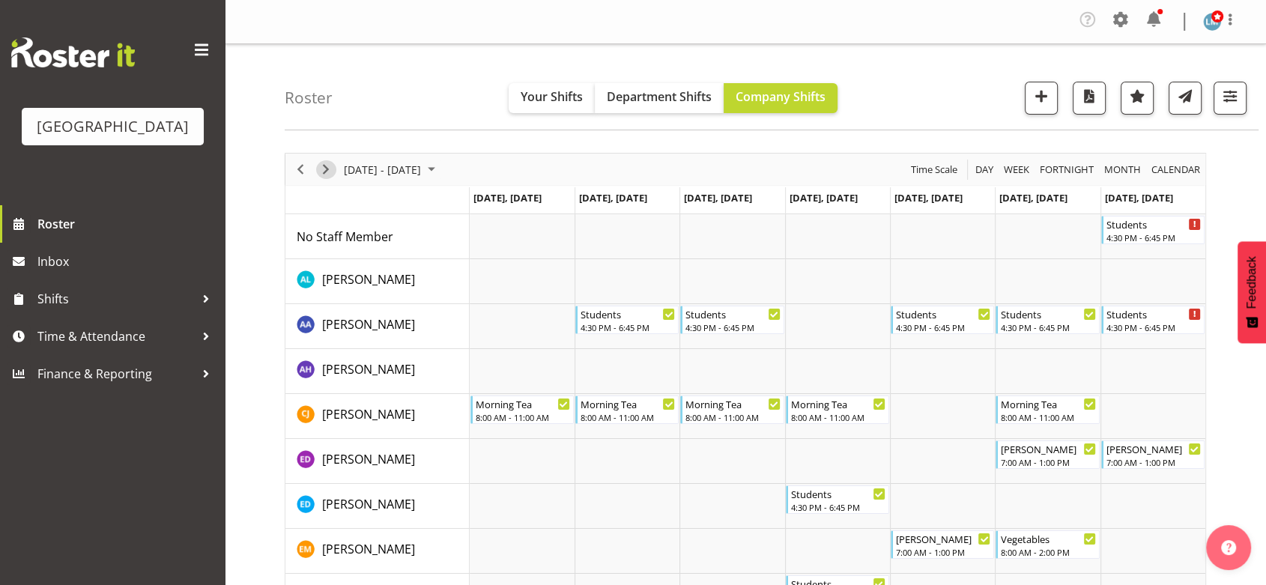
click at [328, 168] on span "Next" at bounding box center [326, 169] width 18 height 19
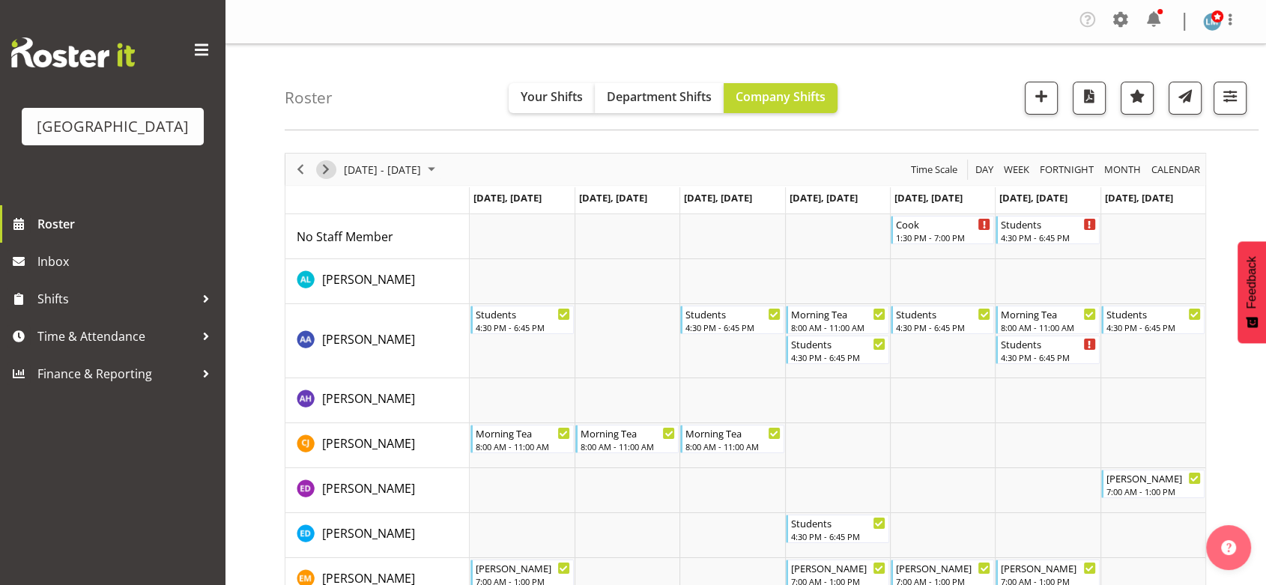
click at [331, 163] on span "Next" at bounding box center [326, 169] width 18 height 19
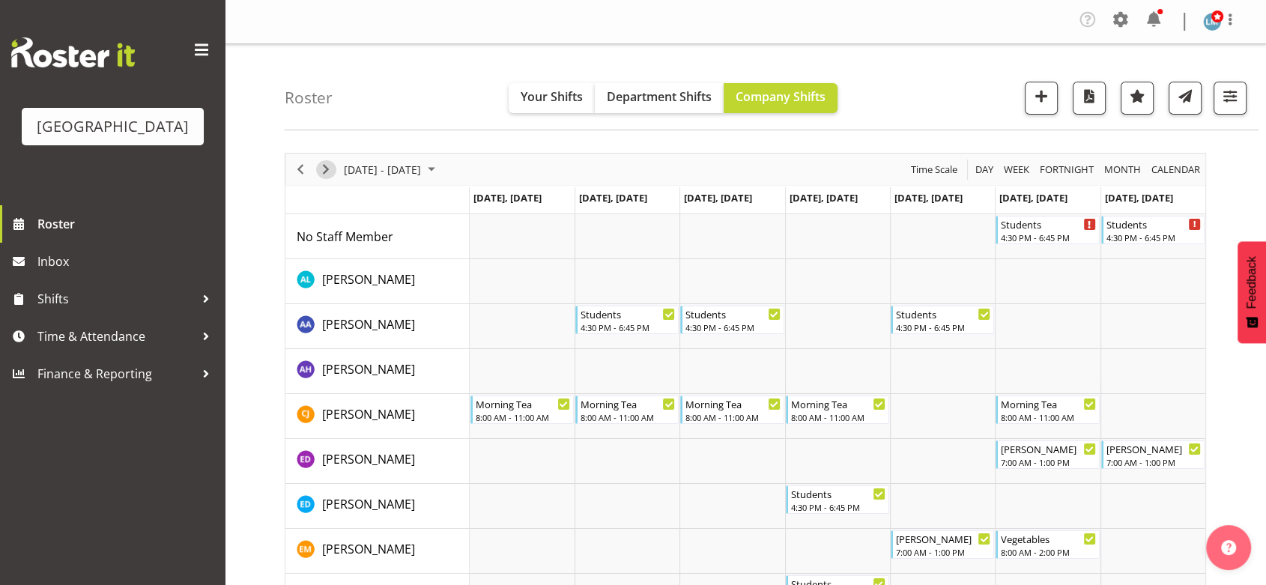
click at [324, 167] on span "Next" at bounding box center [326, 169] width 18 height 19
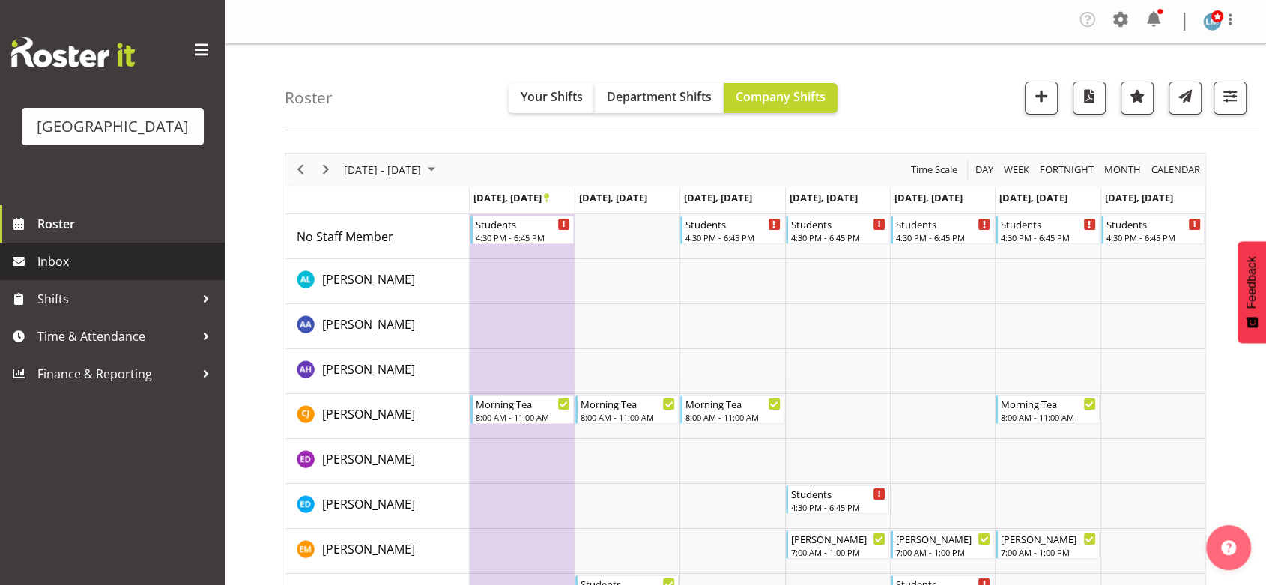
click at [73, 273] on span "Inbox" at bounding box center [127, 261] width 180 height 22
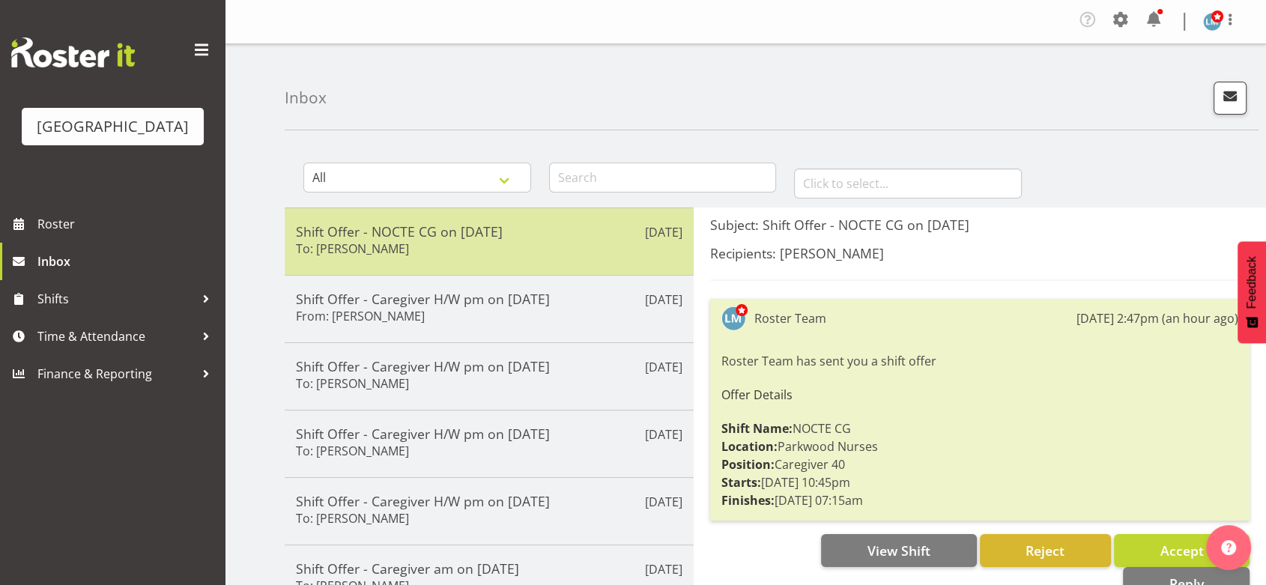
click at [510, 236] on h5 "Shift Offer - NOCTE CG on [DATE]" at bounding box center [489, 231] width 387 height 16
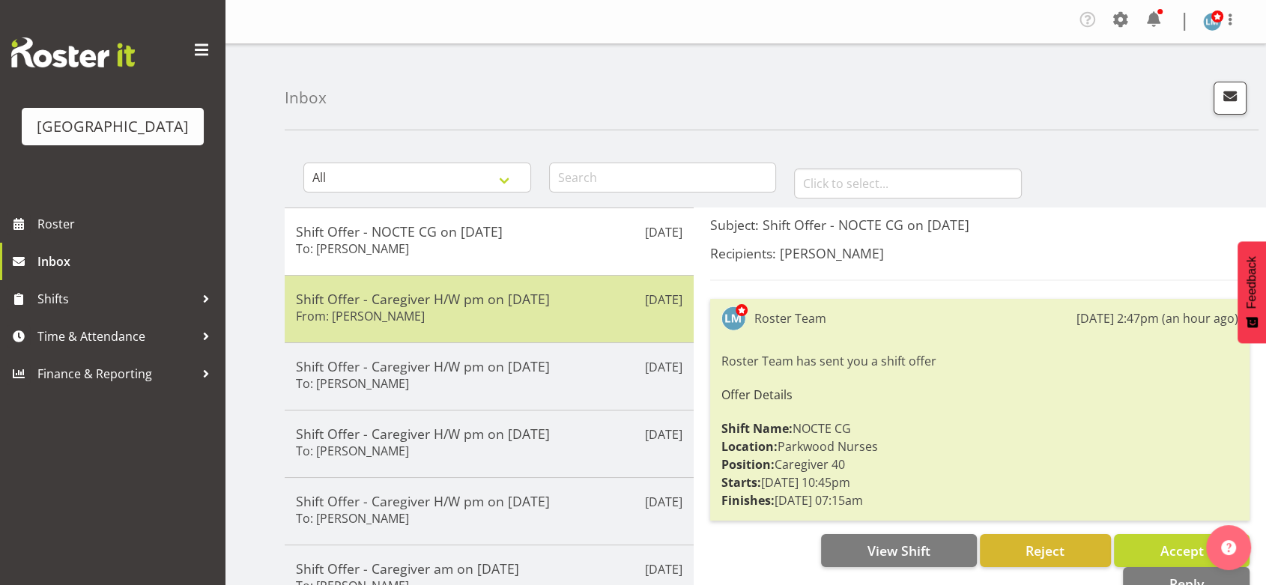
click at [573, 320] on div "Shift Offer - Caregiver H/W pm on 01/09/25 From: Samah Aboud" at bounding box center [489, 309] width 387 height 37
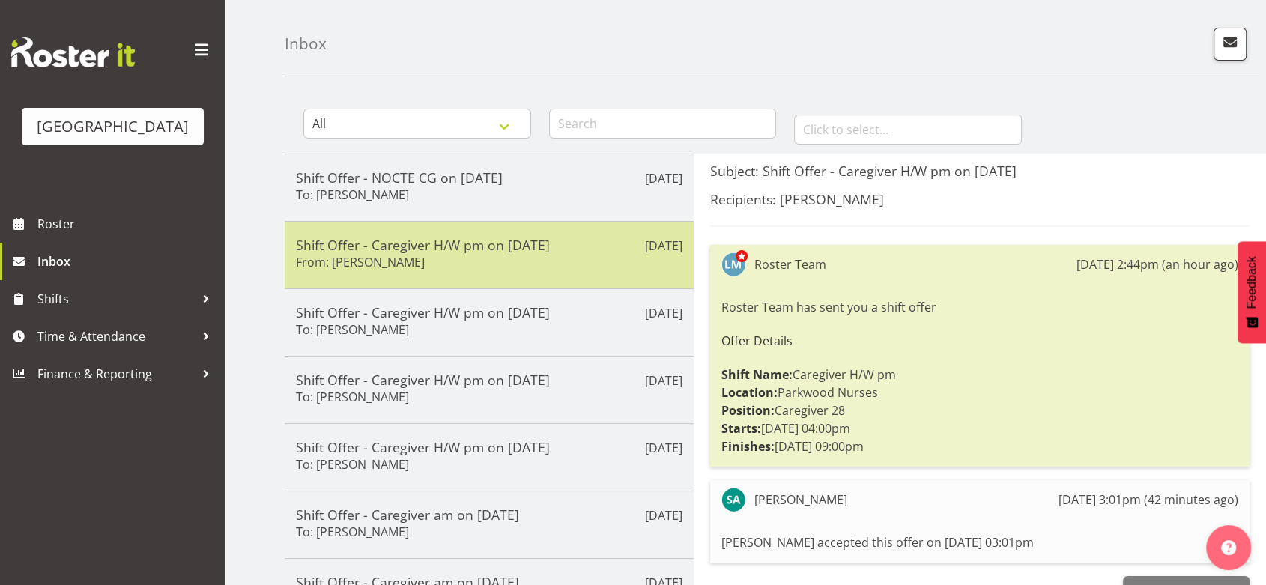
scroll to position [83, 0]
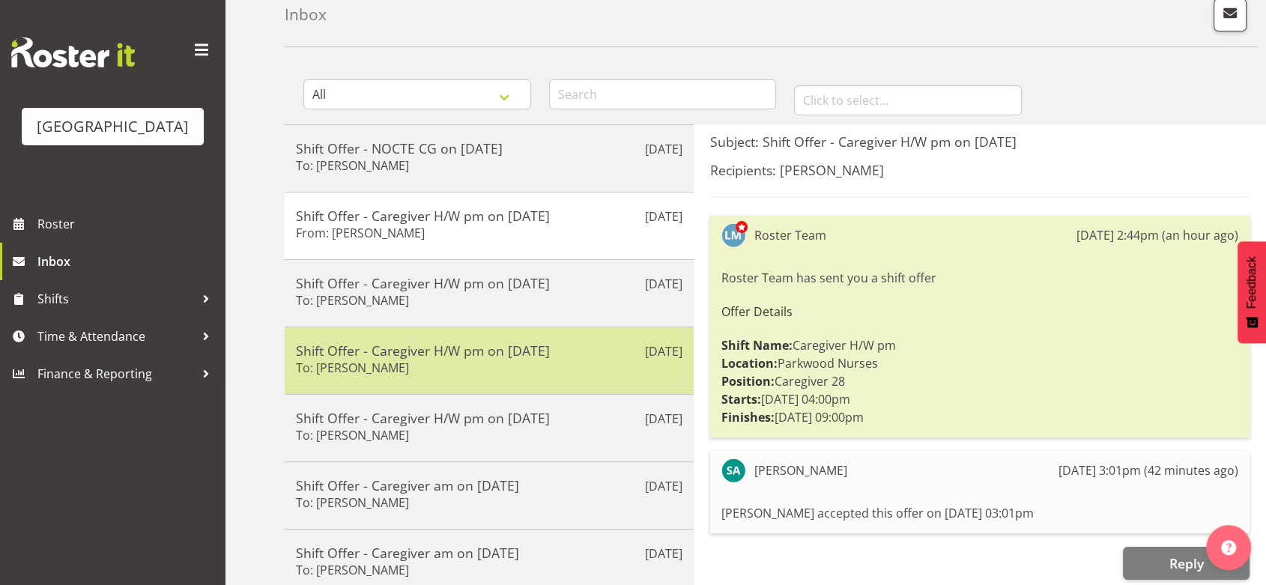
click at [581, 376] on div "Shift Offer - Caregiver H/W pm on 01/09/25 To: Briar Hughes" at bounding box center [489, 360] width 387 height 37
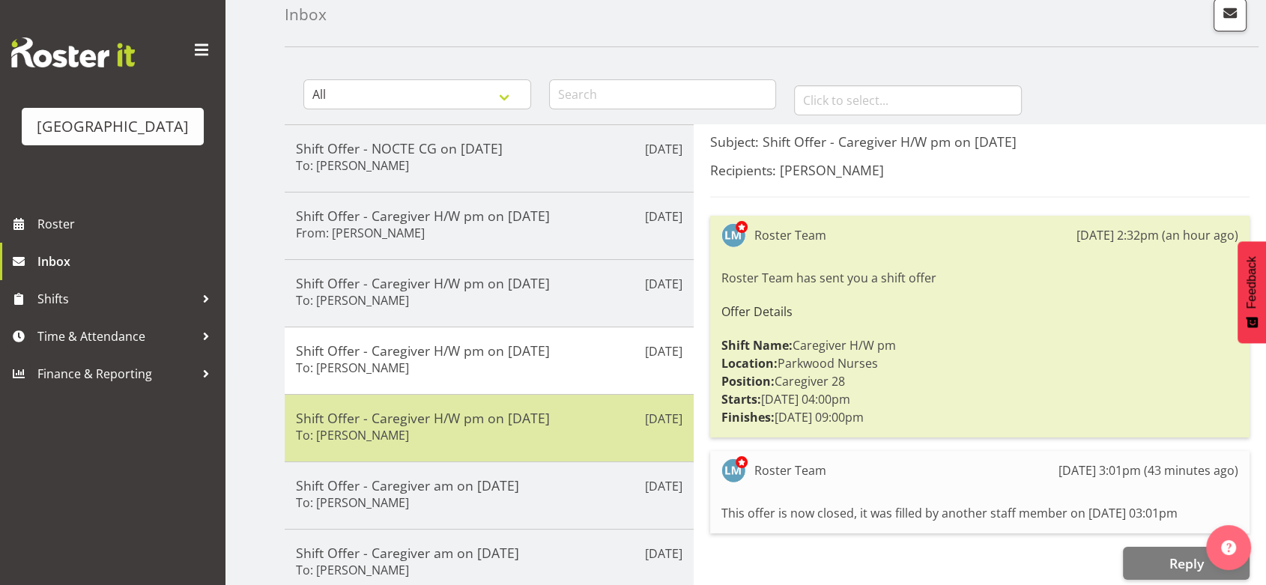
click at [586, 420] on h5 "Shift Offer - Caregiver H/W pm on 01/09/25" at bounding box center [489, 418] width 387 height 16
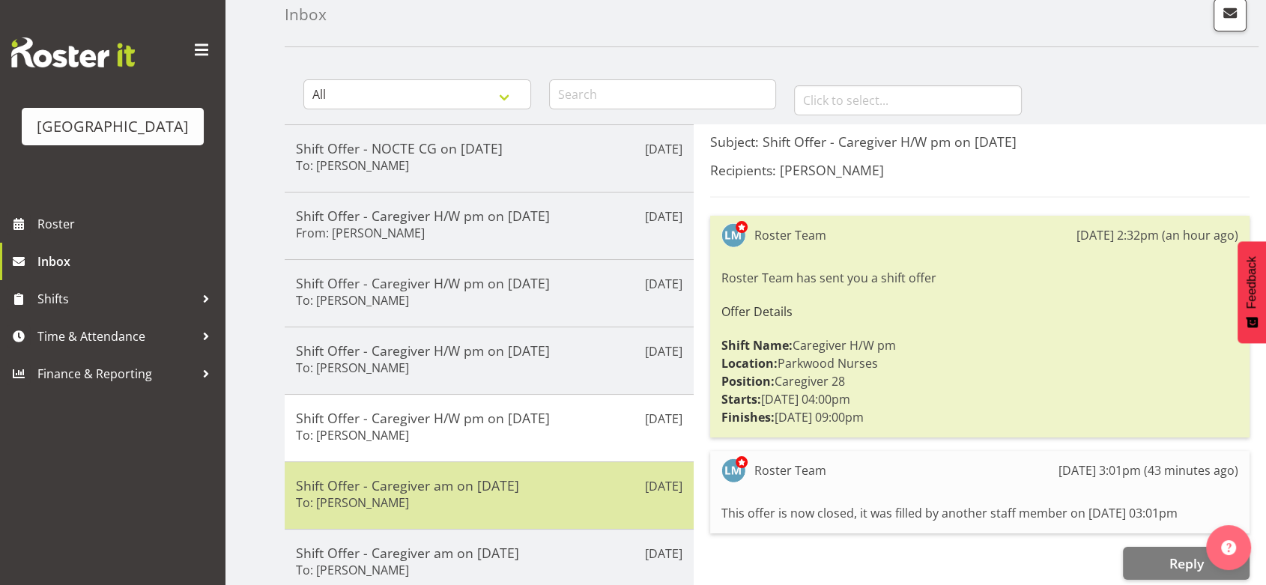
click at [598, 489] on h5 "Shift Offer - Caregiver am on 06/09/25" at bounding box center [489, 485] width 387 height 16
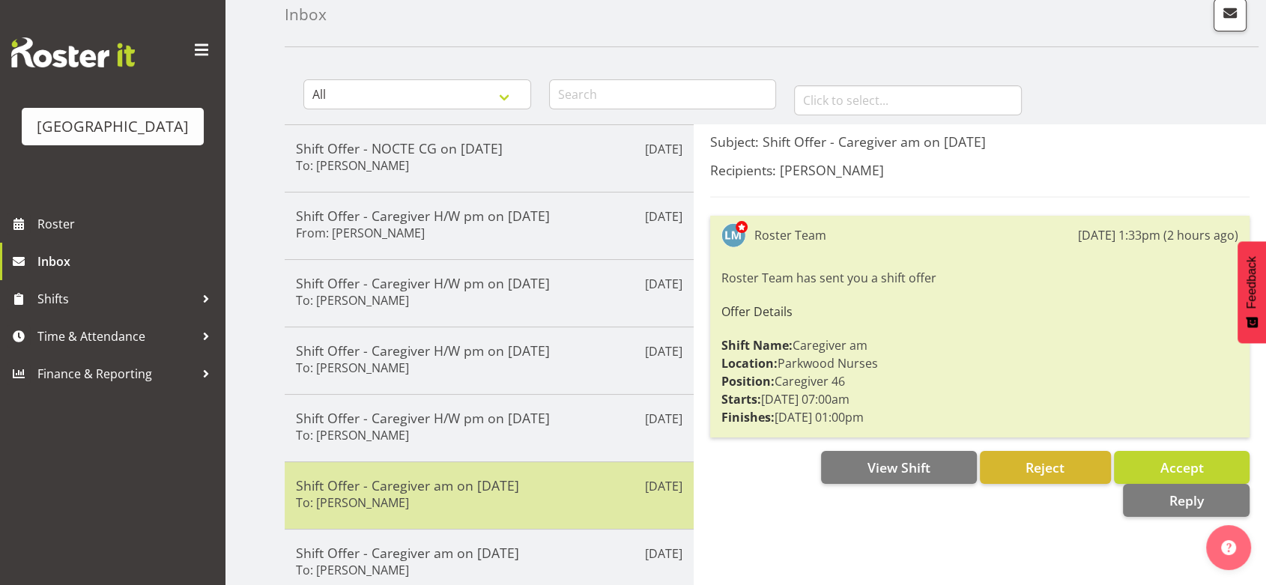
scroll to position [166, 0]
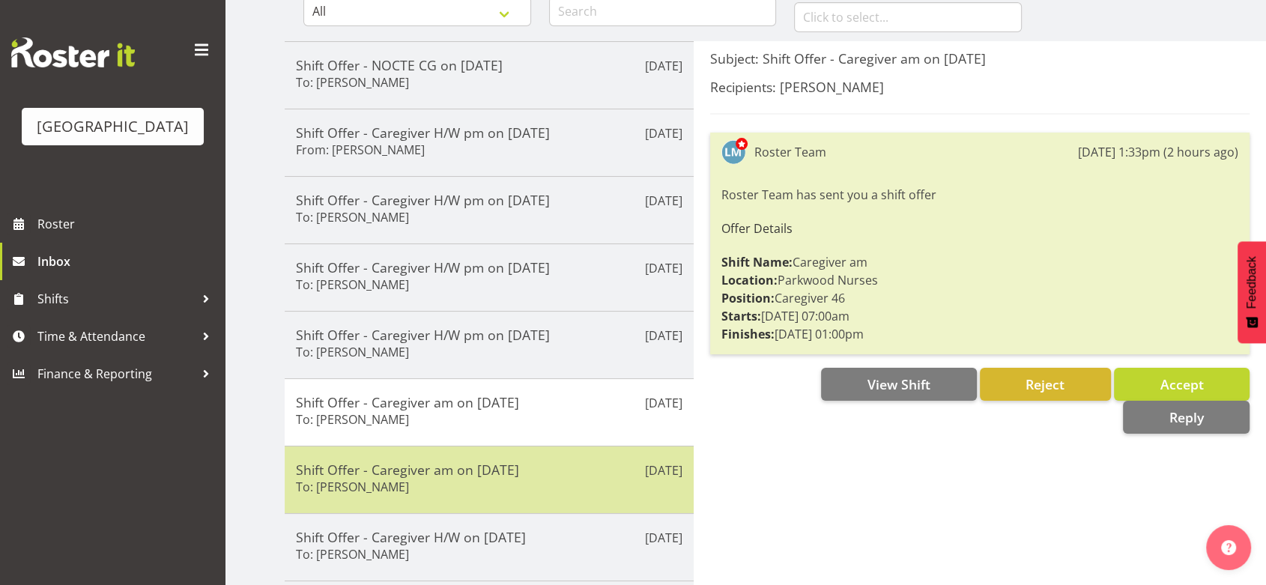
click at [608, 470] on h5 "Shift Offer - Caregiver am on 06/09/25" at bounding box center [489, 470] width 387 height 16
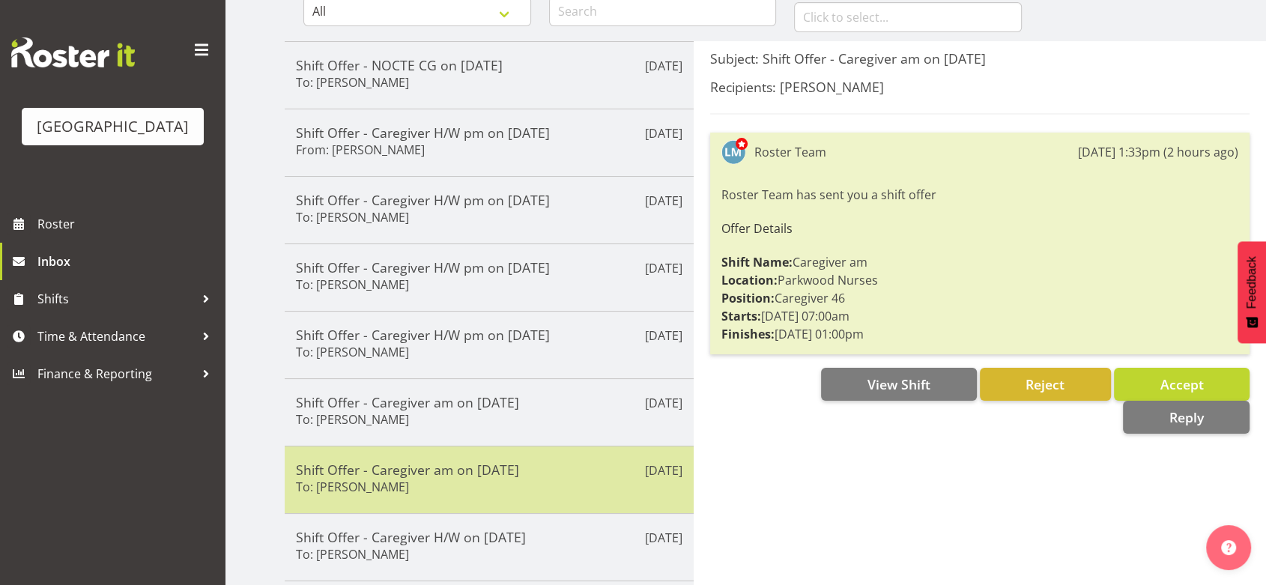
scroll to position [333, 0]
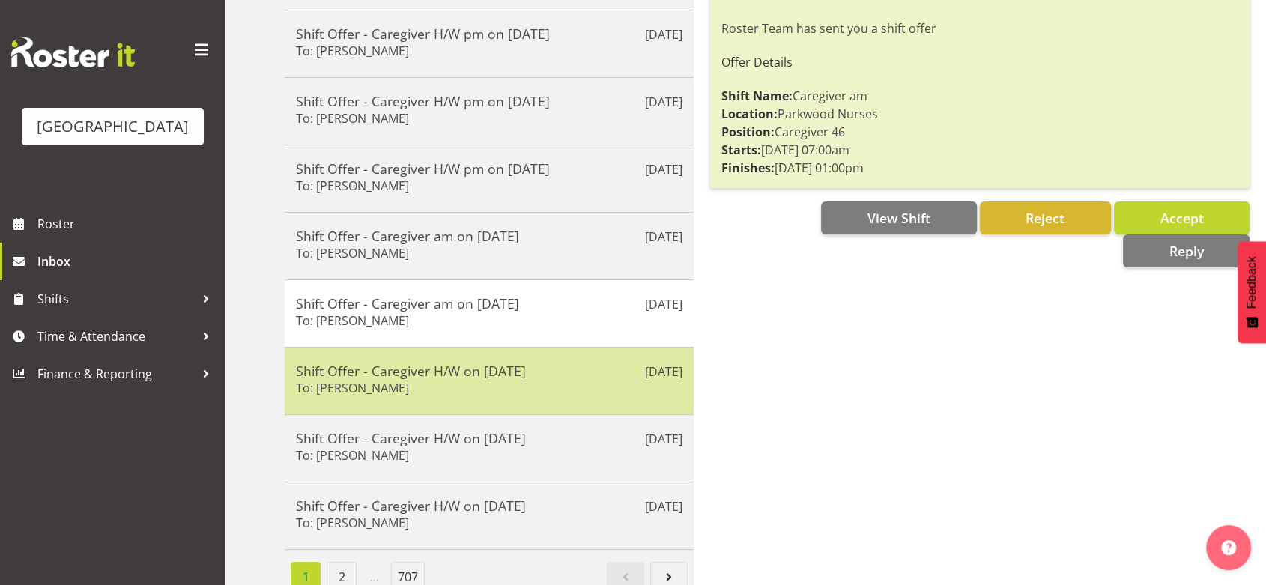
click at [587, 369] on h5 "Shift Offer - Caregiver H/W on 31/08/25" at bounding box center [489, 371] width 387 height 16
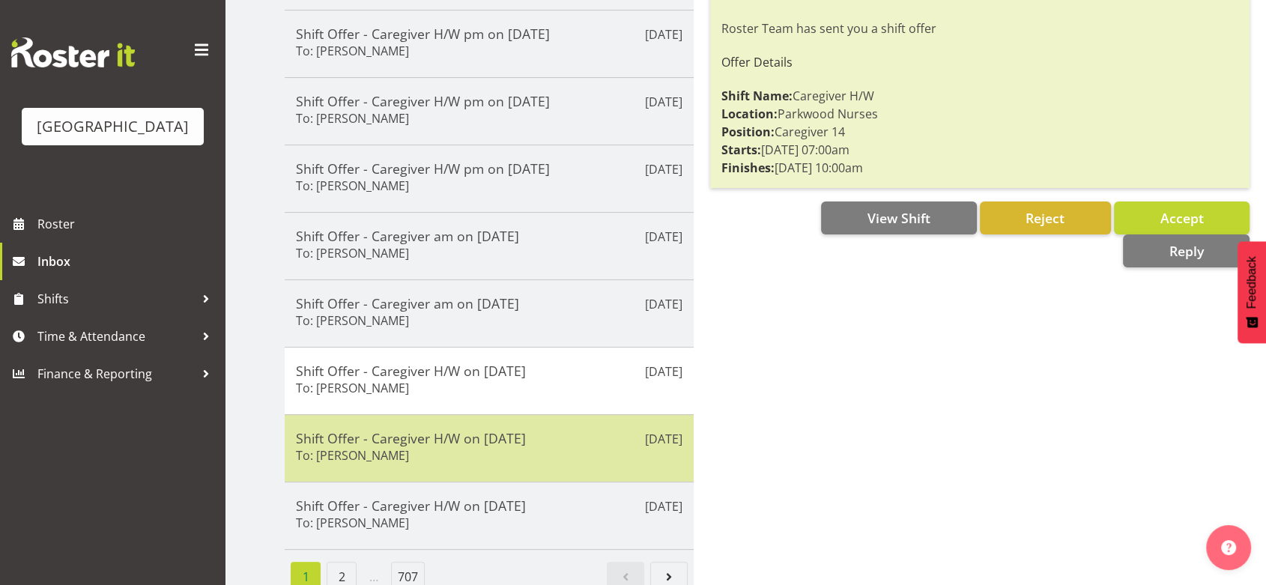
click at [593, 454] on div "Shift Offer - Caregiver H/W on 31/08/25 To: Jamilla Lockyer" at bounding box center [489, 448] width 387 height 37
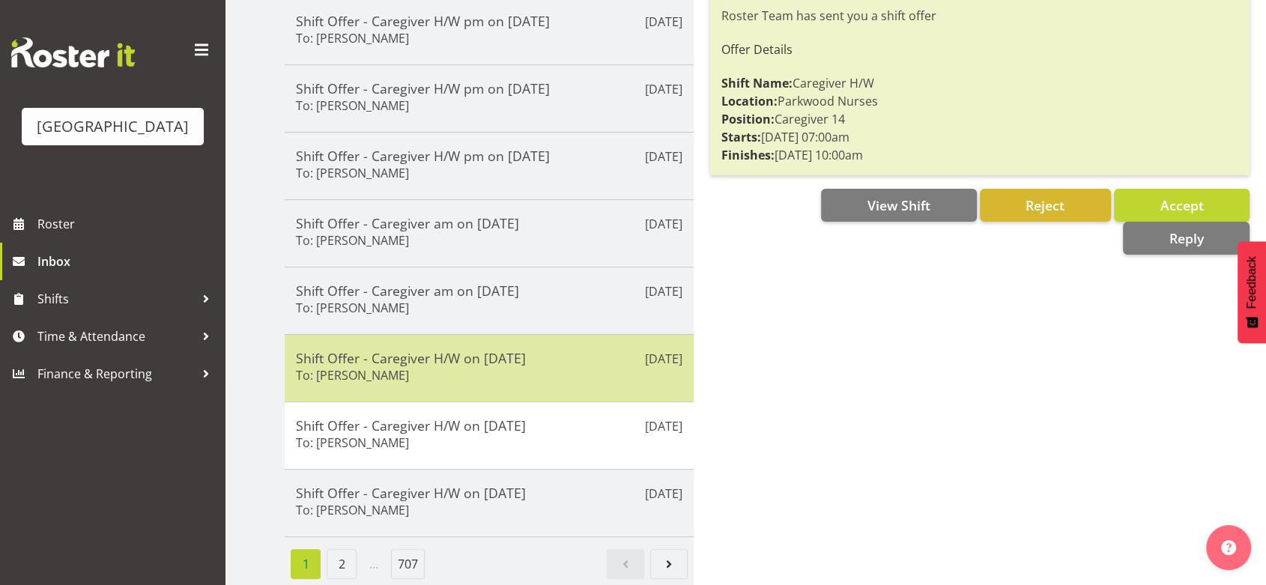
scroll to position [354, 0]
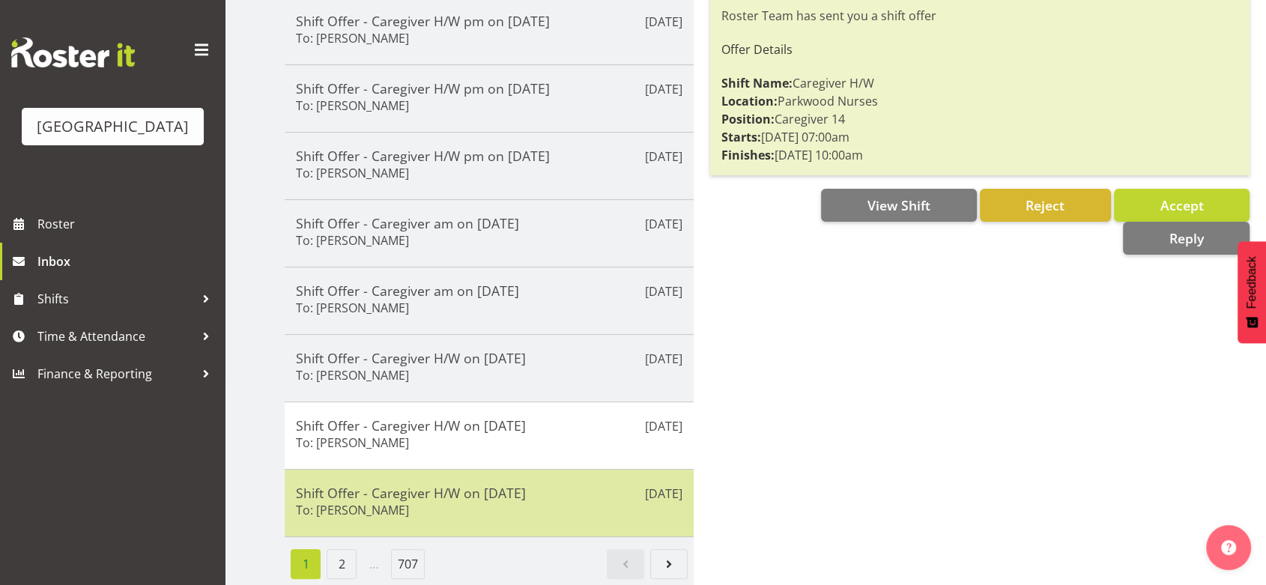
click at [602, 492] on div "Shift Offer - Caregiver H/W on 31/08/25 To: Joanna Shore" at bounding box center [489, 503] width 387 height 37
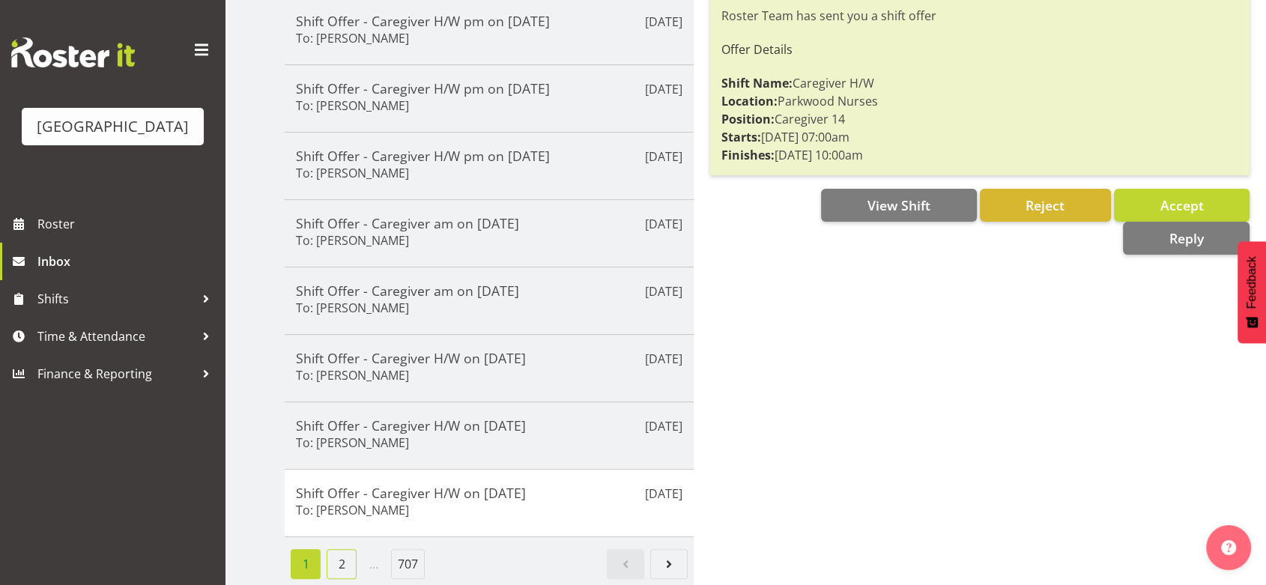
click at [339, 549] on link "2" at bounding box center [342, 564] width 30 height 30
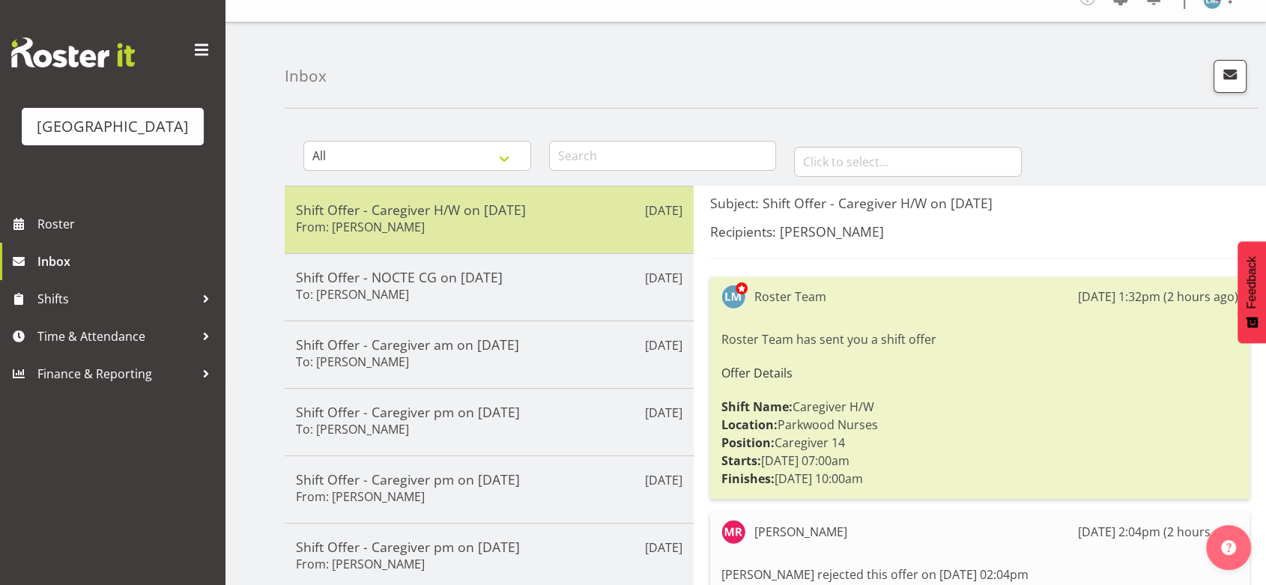
scroll to position [105, 0]
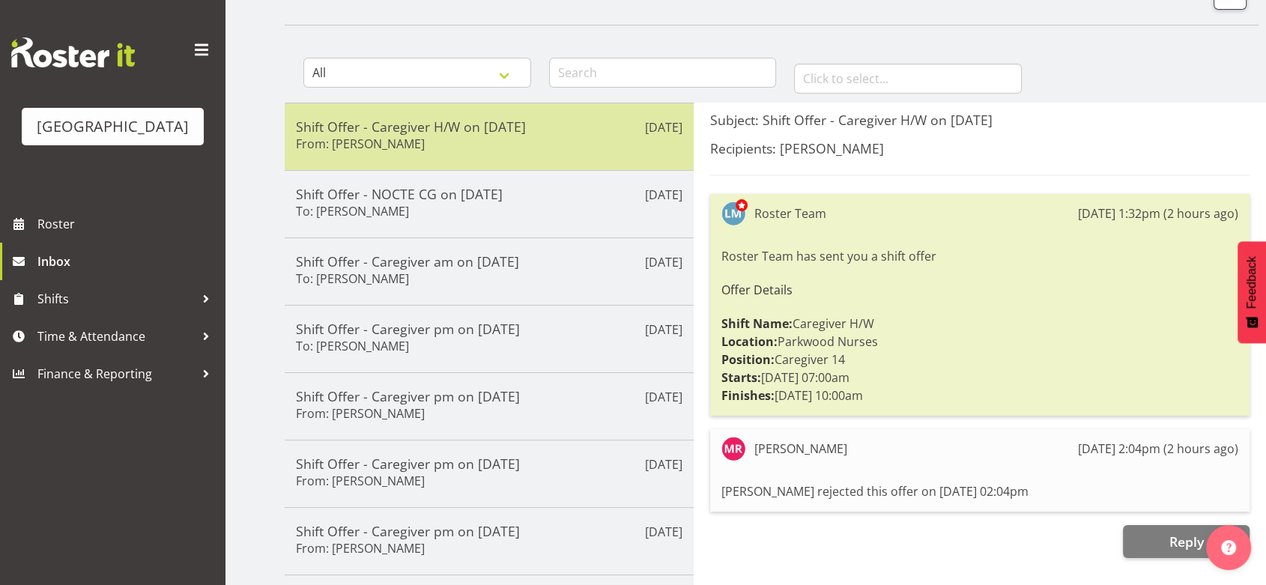
click at [578, 121] on h5 "Shift Offer - Caregiver H/W on 31/08/25" at bounding box center [489, 126] width 387 height 16
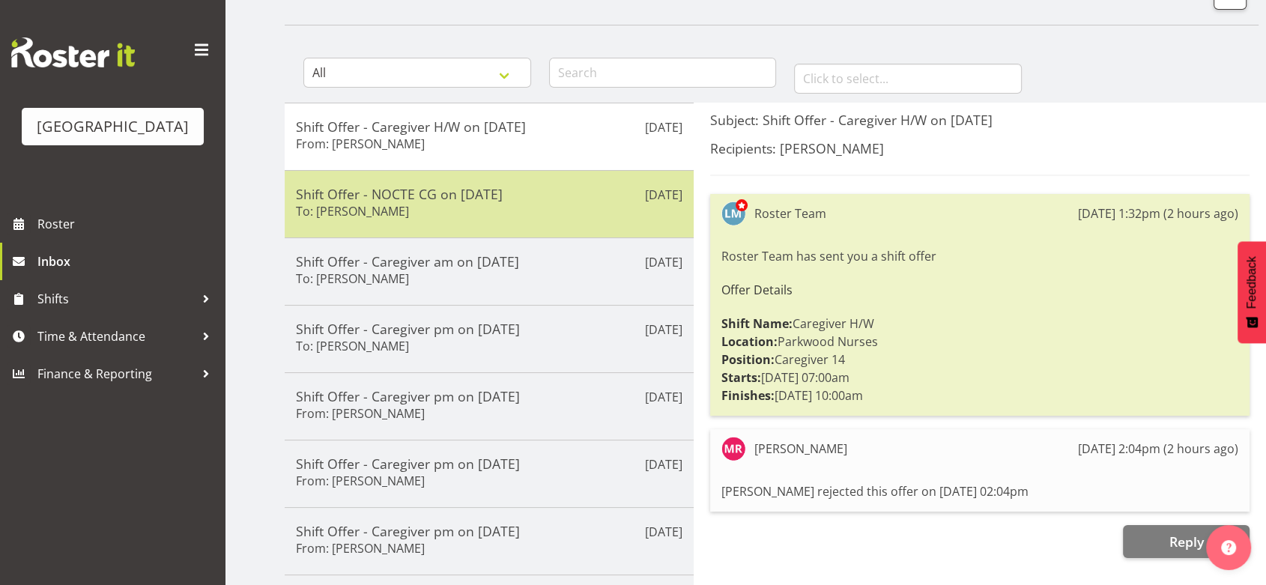
click at [569, 205] on div "Shift Offer - NOCTE CG on 03/09/25 To: Linda Shearman" at bounding box center [489, 204] width 387 height 37
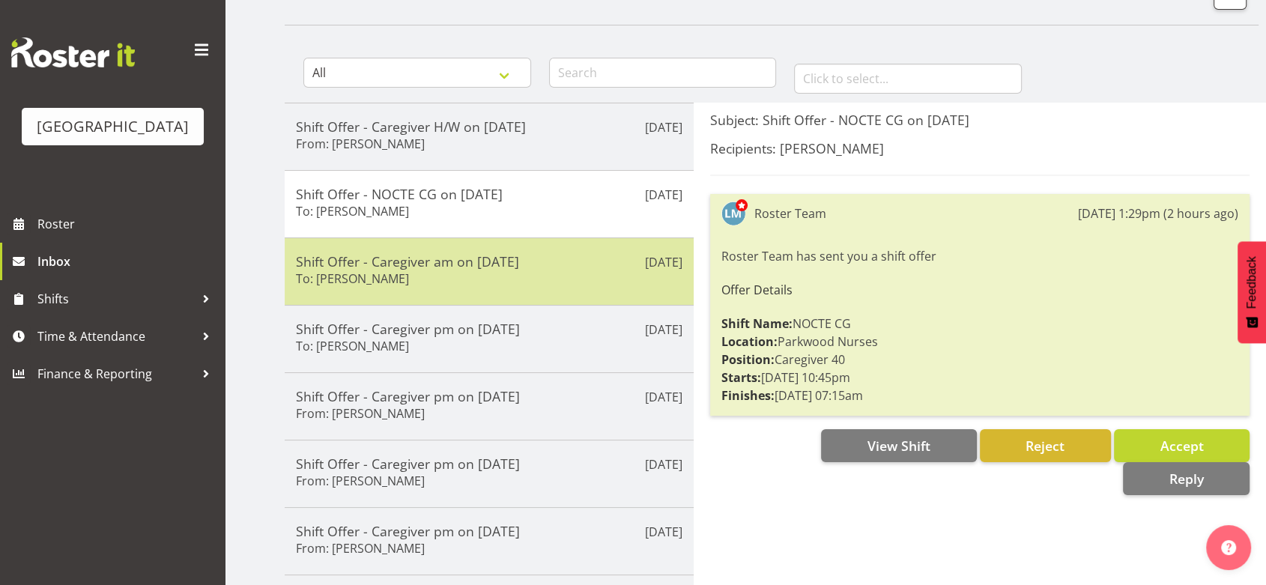
click at [563, 282] on div "Shift Offer - Caregiver am on 01/09/25 To: Maria Kuraem" at bounding box center [489, 271] width 387 height 37
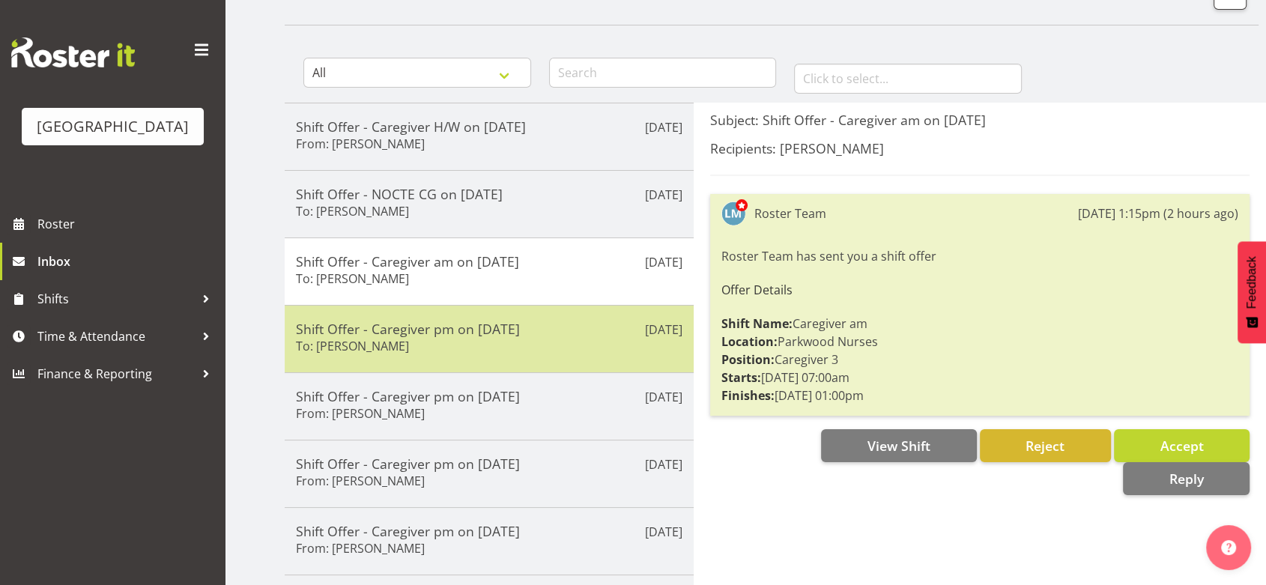
click at [563, 350] on div "Shift Offer - Caregiver pm on 27/09/25 To: Briar Hughes" at bounding box center [489, 339] width 387 height 37
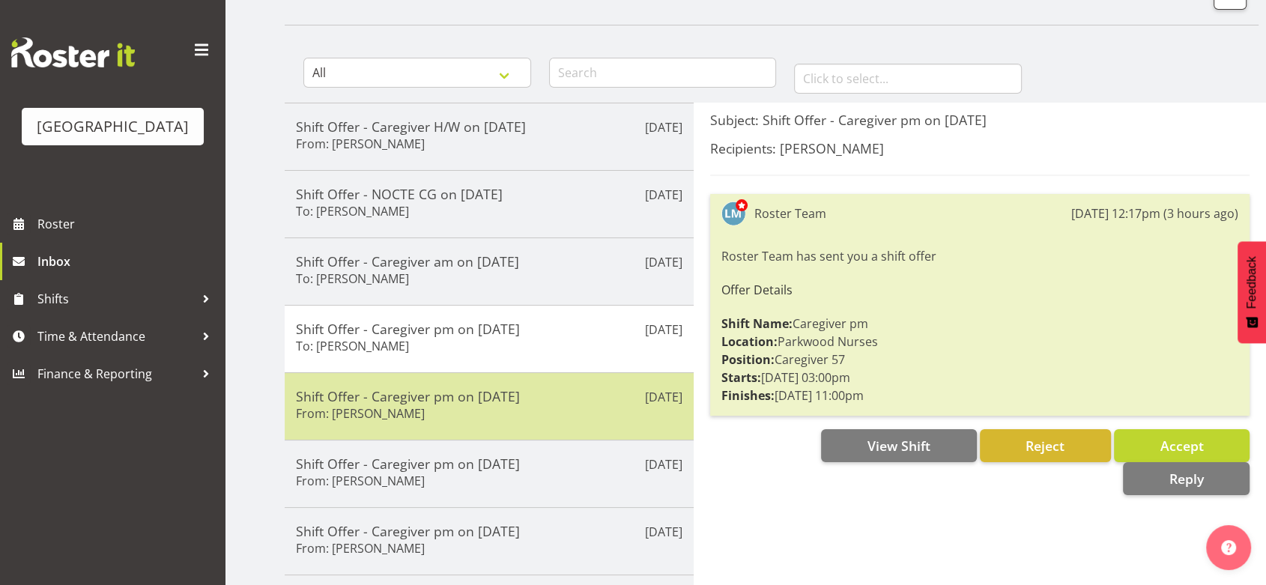
click at [569, 411] on div "Shift Offer - Caregiver pm on 27/09/25 From: Joanna Shore" at bounding box center [489, 406] width 387 height 37
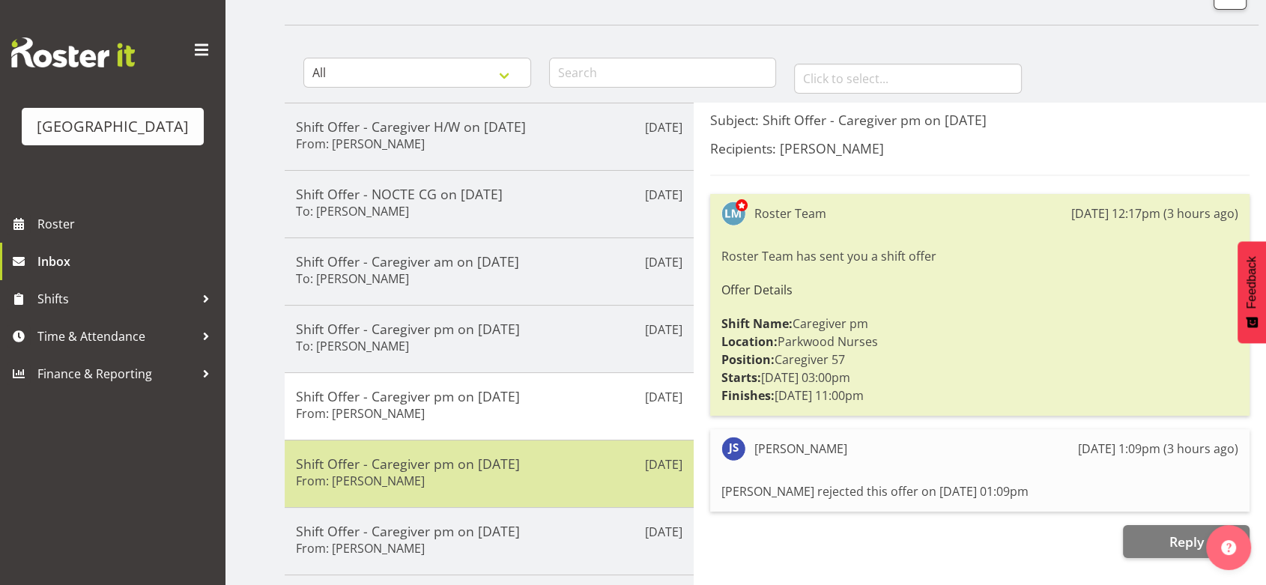
click at [561, 467] on h5 "Shift Offer - Caregiver pm on 27/09/25" at bounding box center [489, 464] width 387 height 16
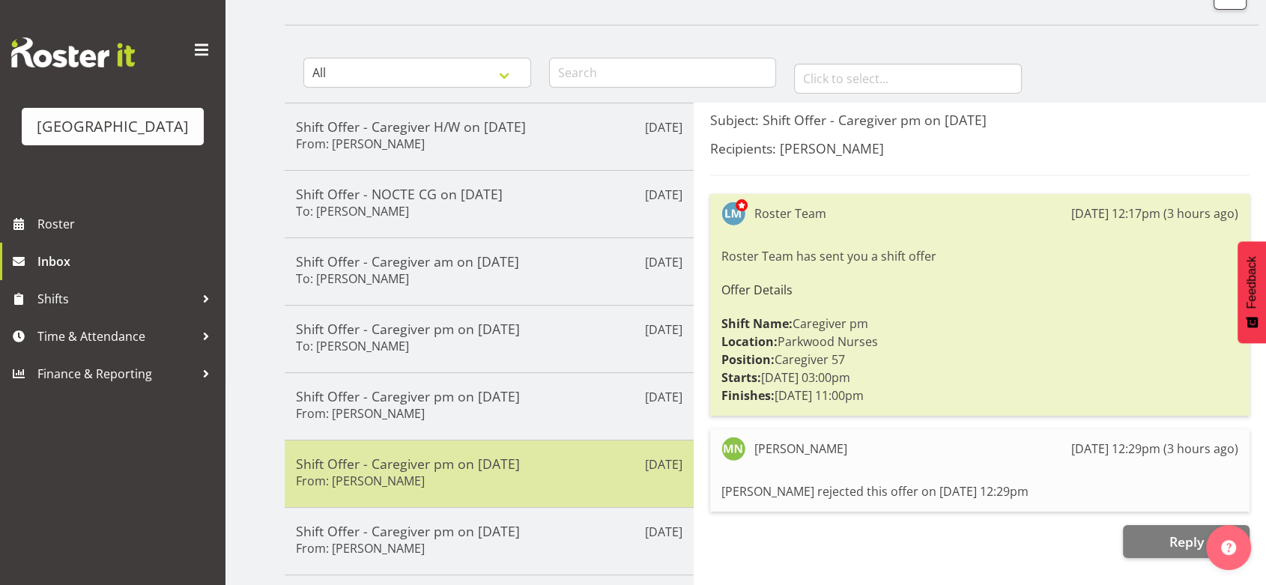
scroll to position [354, 0]
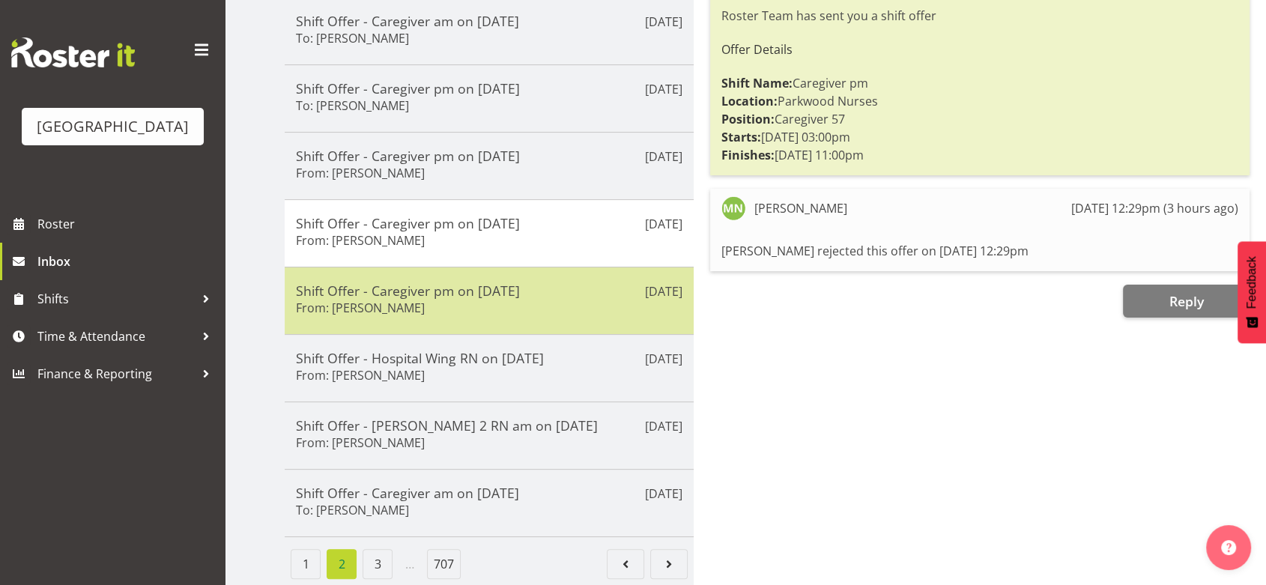
click at [587, 282] on h5 "Shift Offer - Caregiver pm on 27/09/25" at bounding box center [489, 290] width 387 height 16
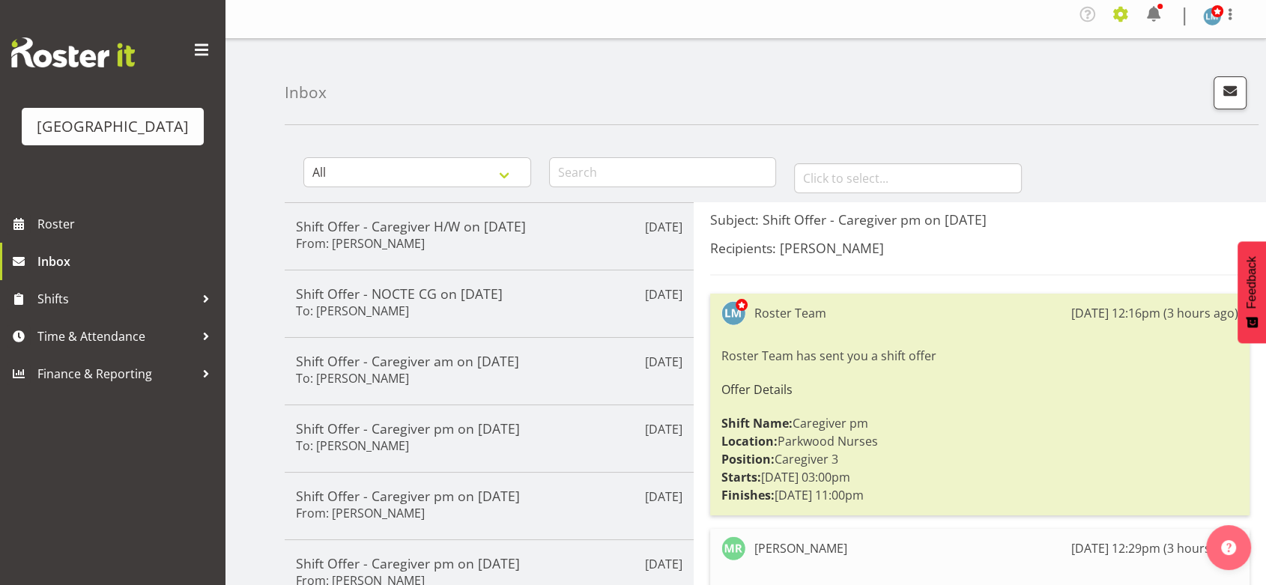
scroll to position [0, 0]
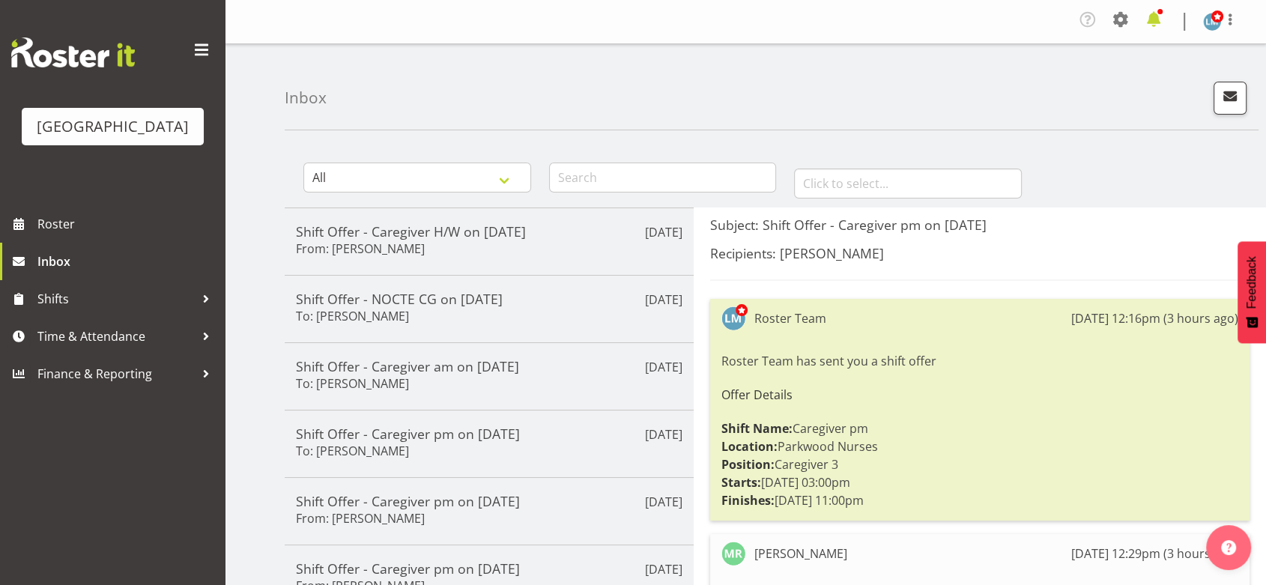
click at [1155, 19] on span at bounding box center [1154, 19] width 24 height 24
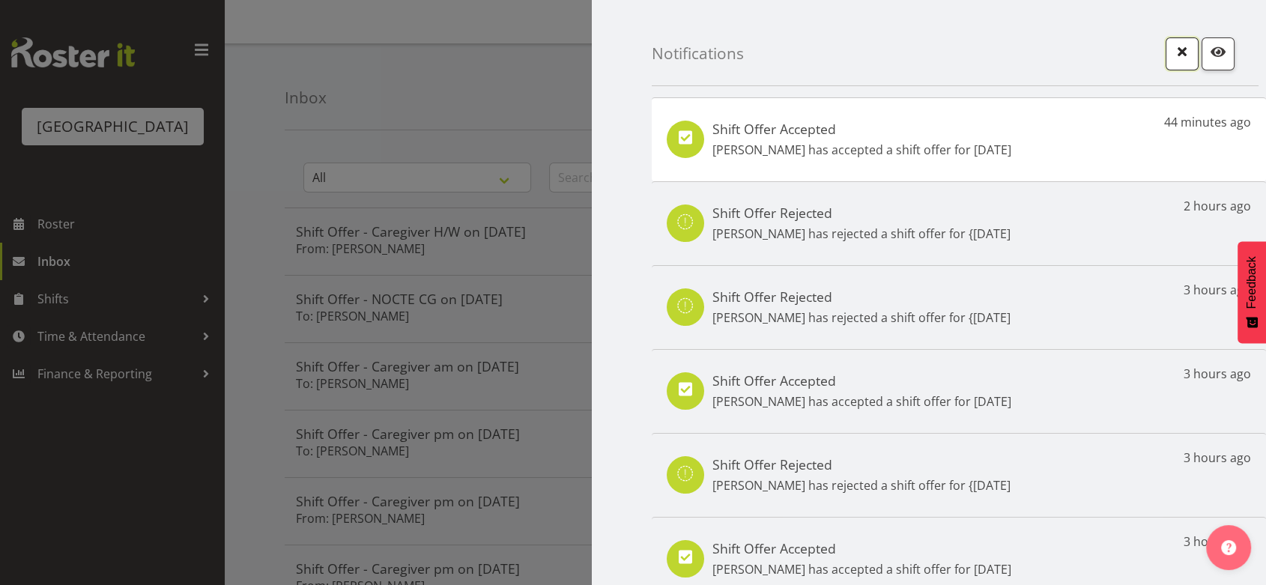
click at [1173, 46] on span "button" at bounding box center [1182, 51] width 19 height 19
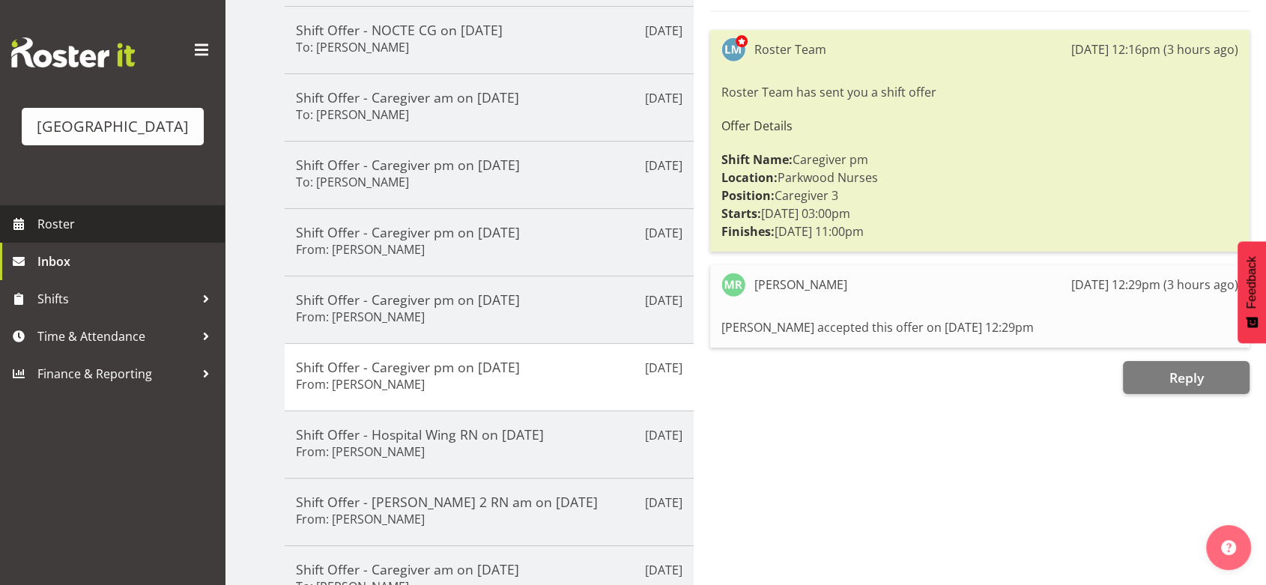
scroll to position [354, 0]
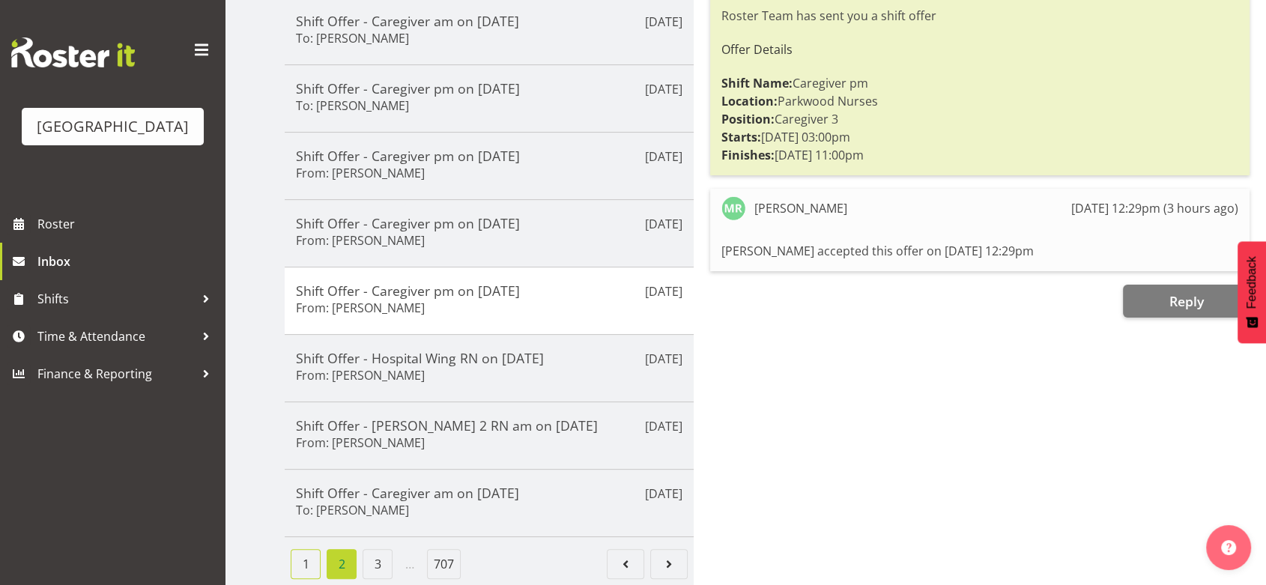
click at [308, 550] on link "1" at bounding box center [306, 564] width 30 height 30
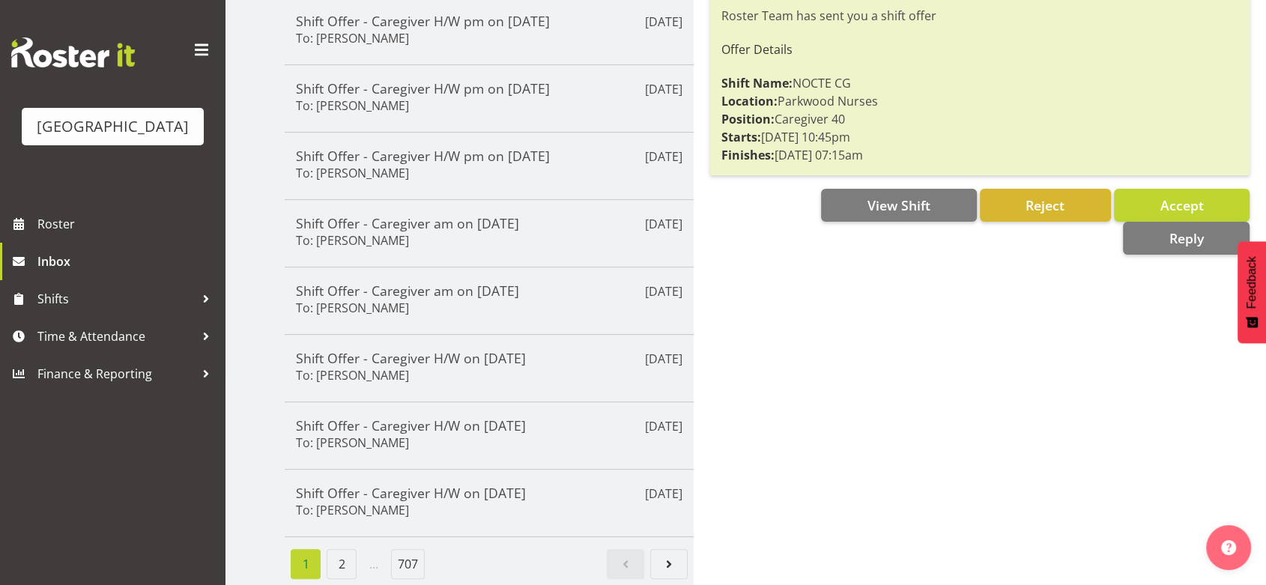
scroll to position [0, 0]
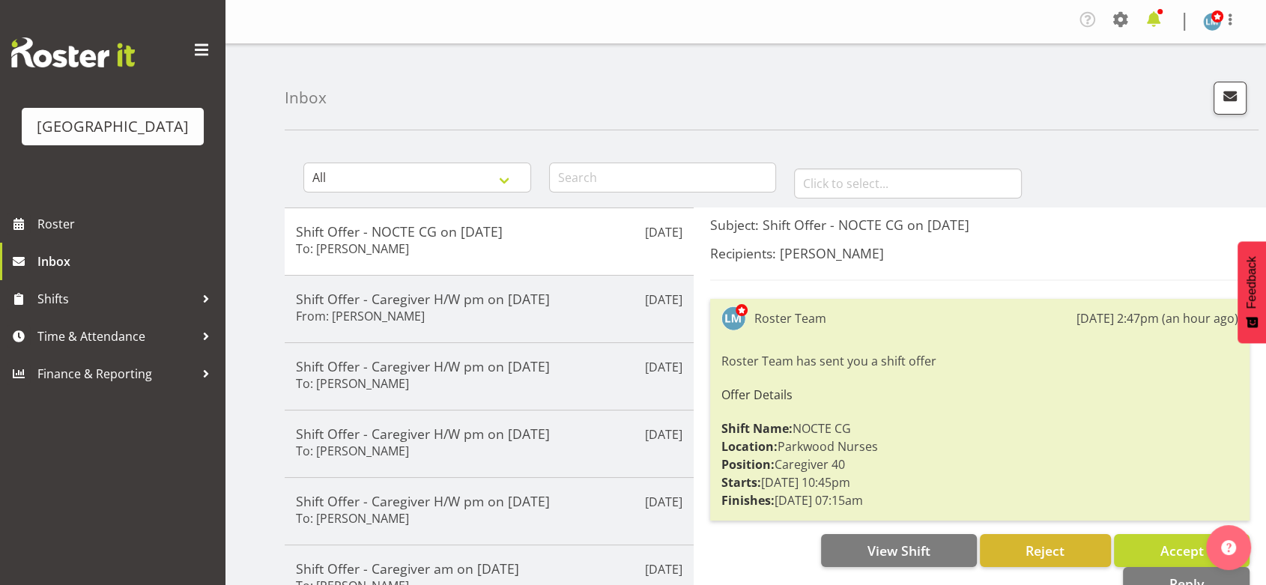
click at [1161, 16] on span at bounding box center [1154, 19] width 24 height 24
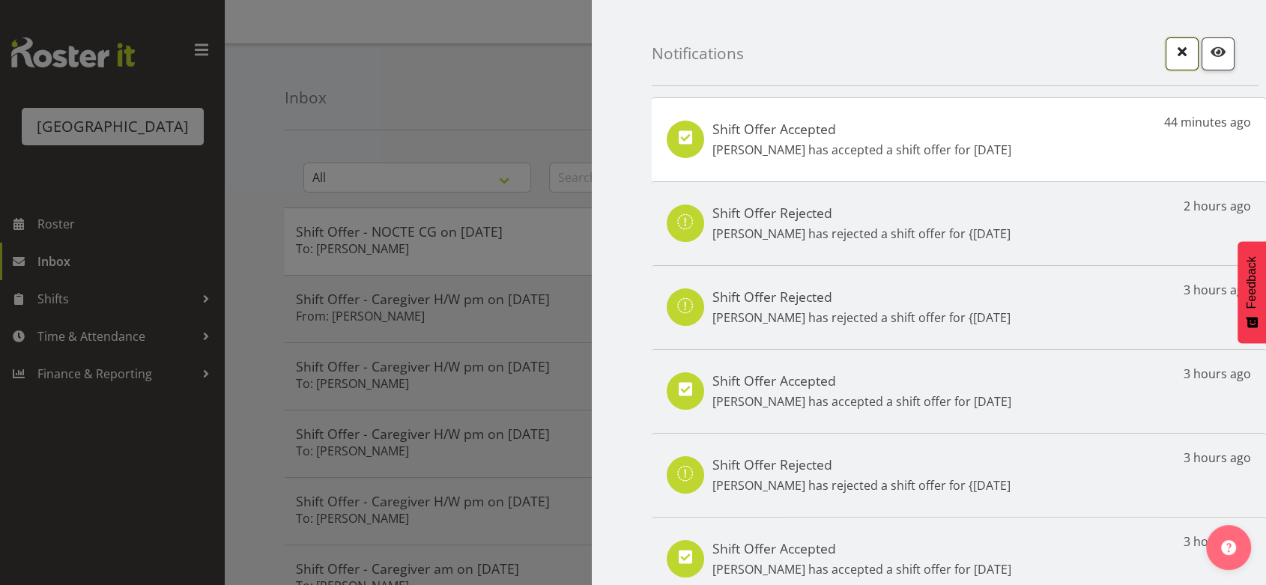
click at [1173, 55] on span "button" at bounding box center [1182, 51] width 19 height 19
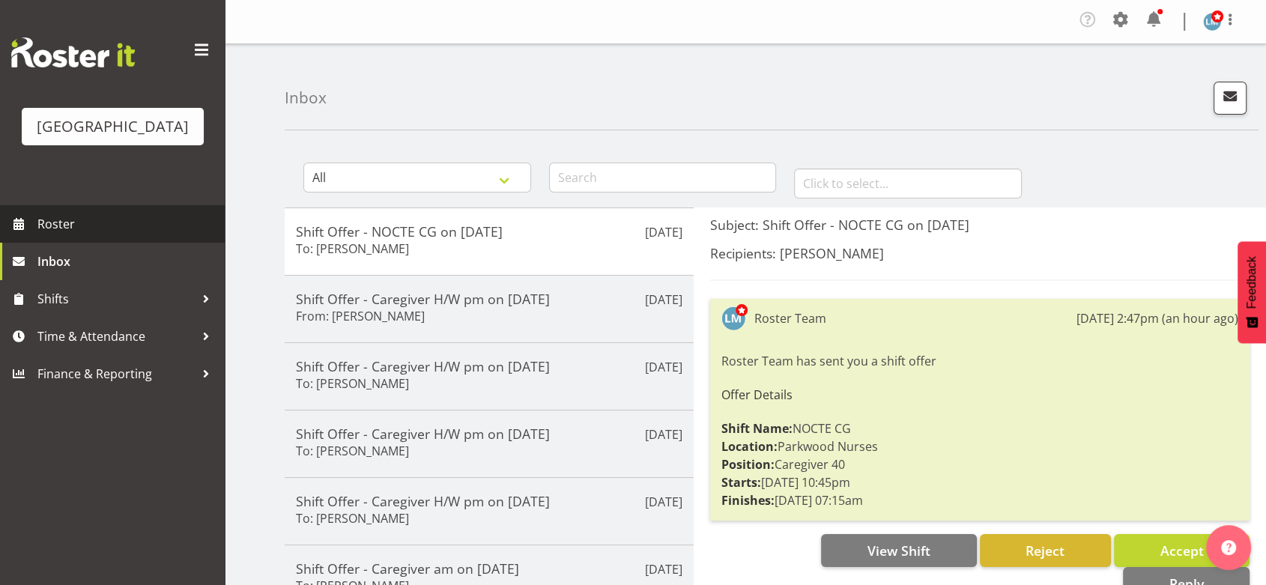
click at [74, 235] on span "Roster" at bounding box center [127, 224] width 180 height 22
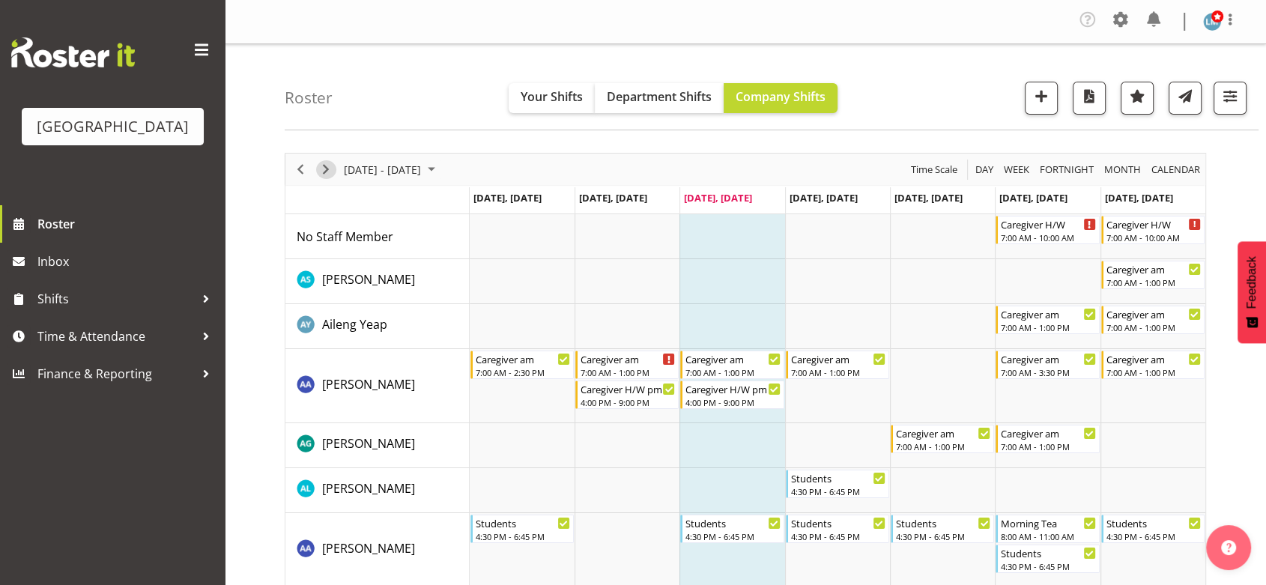
click at [323, 163] on span "Next" at bounding box center [326, 169] width 18 height 19
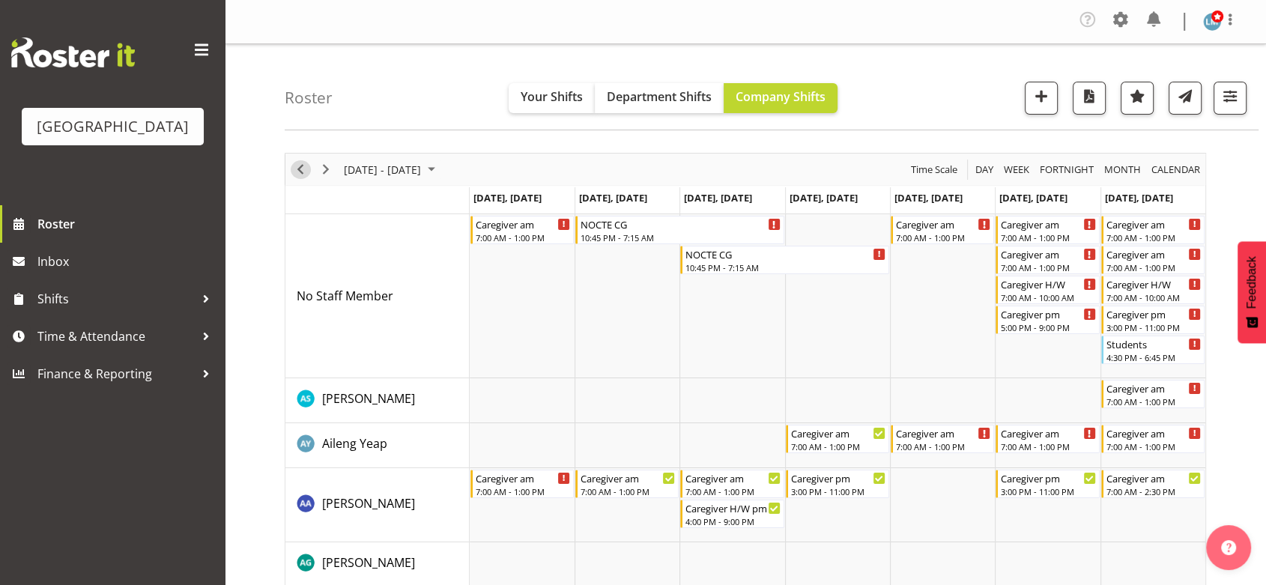
click at [298, 166] on span "Previous" at bounding box center [300, 169] width 18 height 19
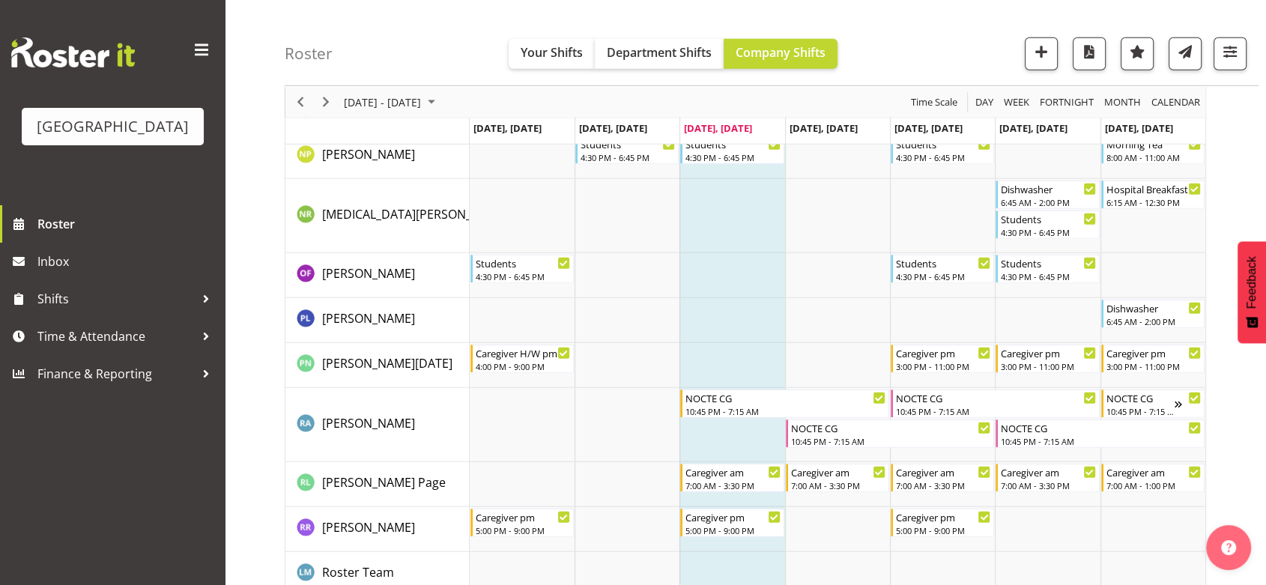
scroll to position [4163, 0]
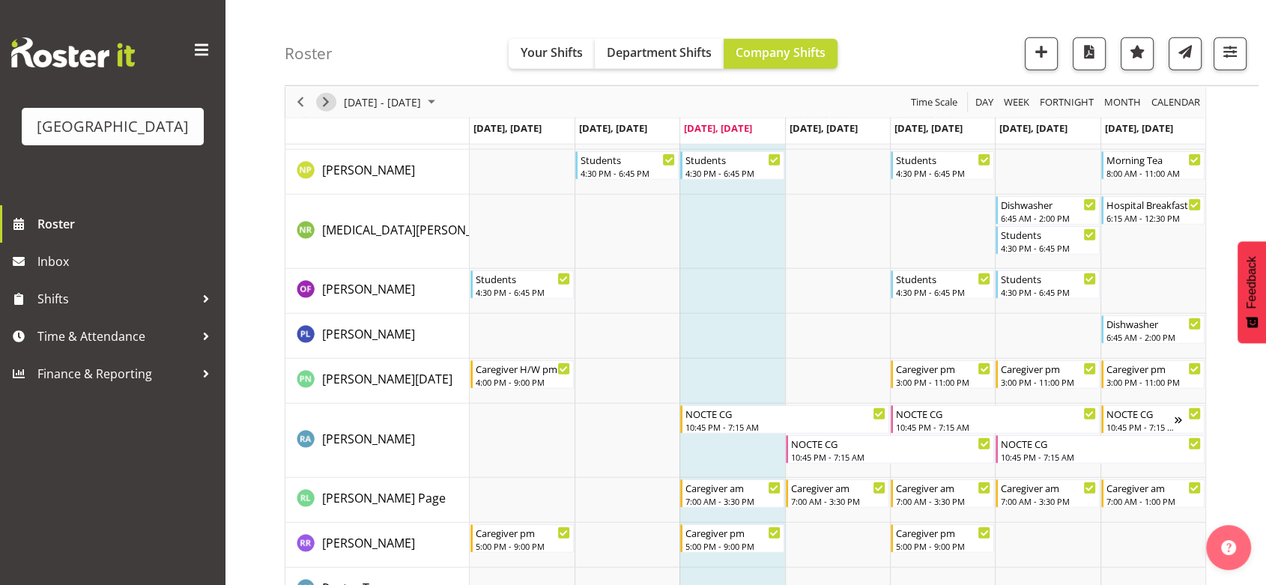
click at [332, 97] on span "Next" at bounding box center [326, 102] width 18 height 19
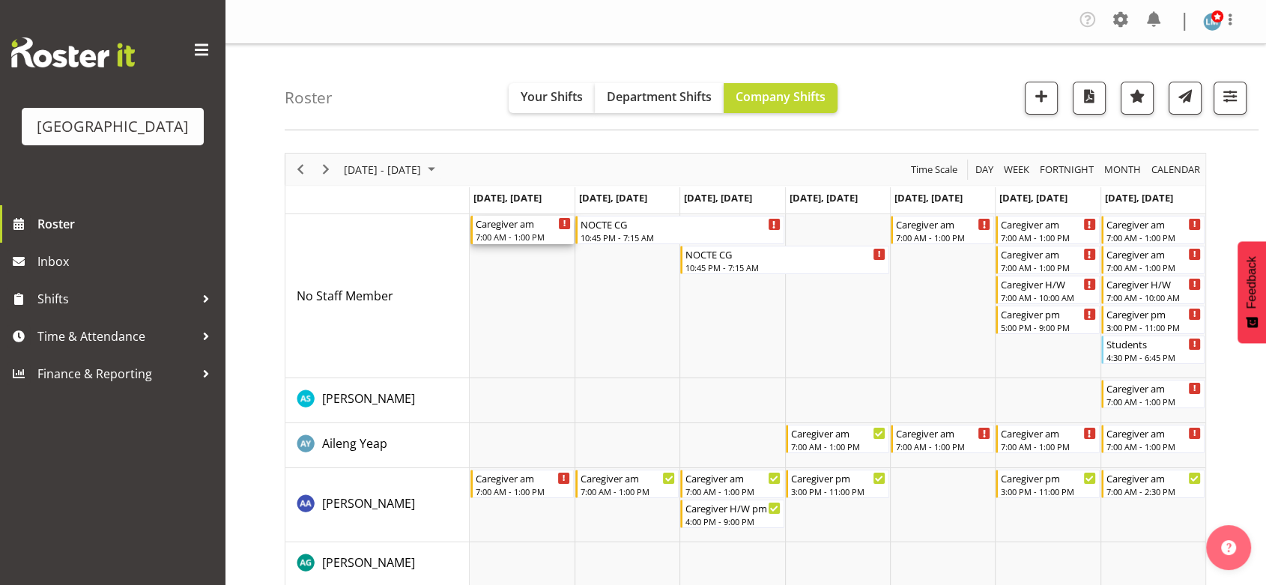
click at [504, 227] on div "Caregiver am" at bounding box center [523, 223] width 95 height 15
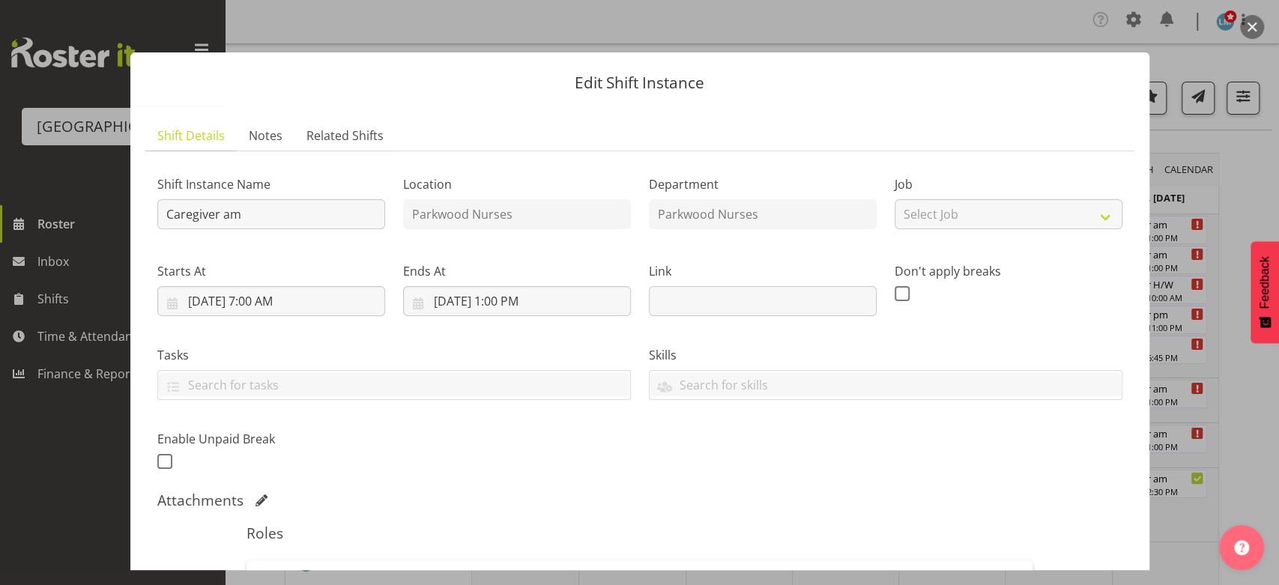
scroll to position [333, 0]
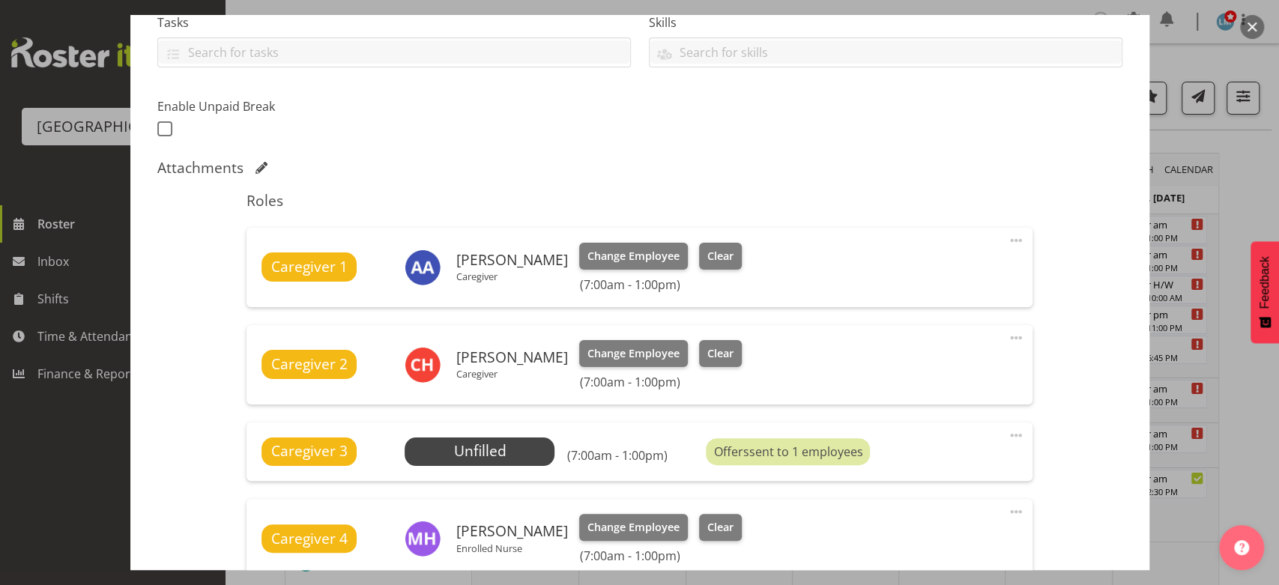
click at [1252, 25] on button "button" at bounding box center [1252, 27] width 24 height 24
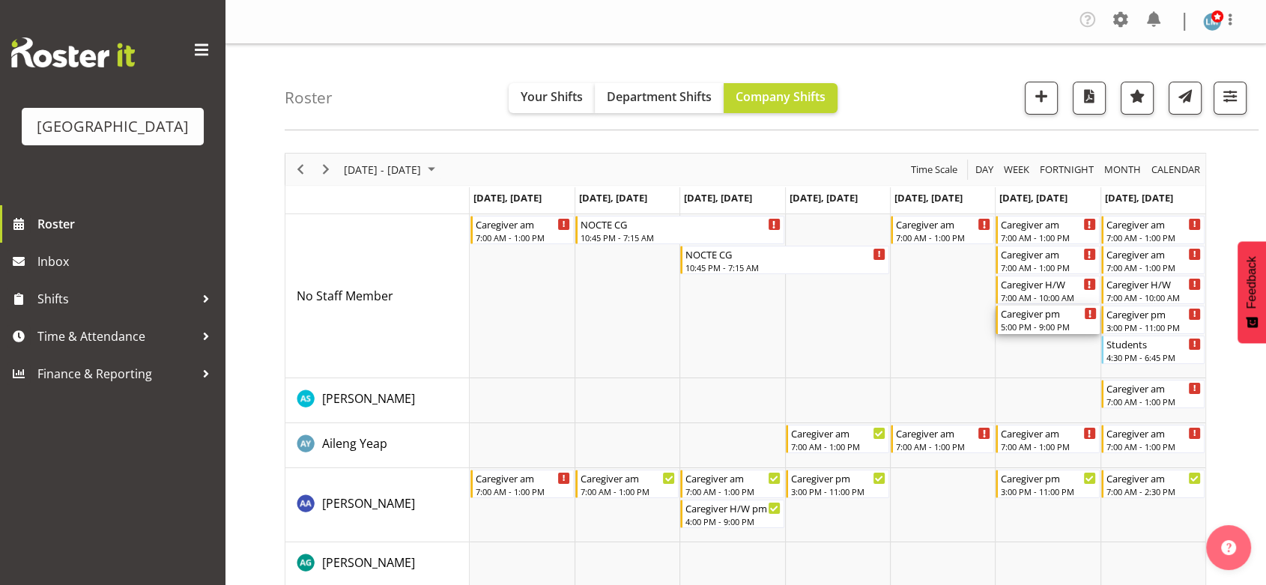
click at [1036, 323] on div "5:00 PM - 9:00 PM" at bounding box center [1048, 327] width 95 height 12
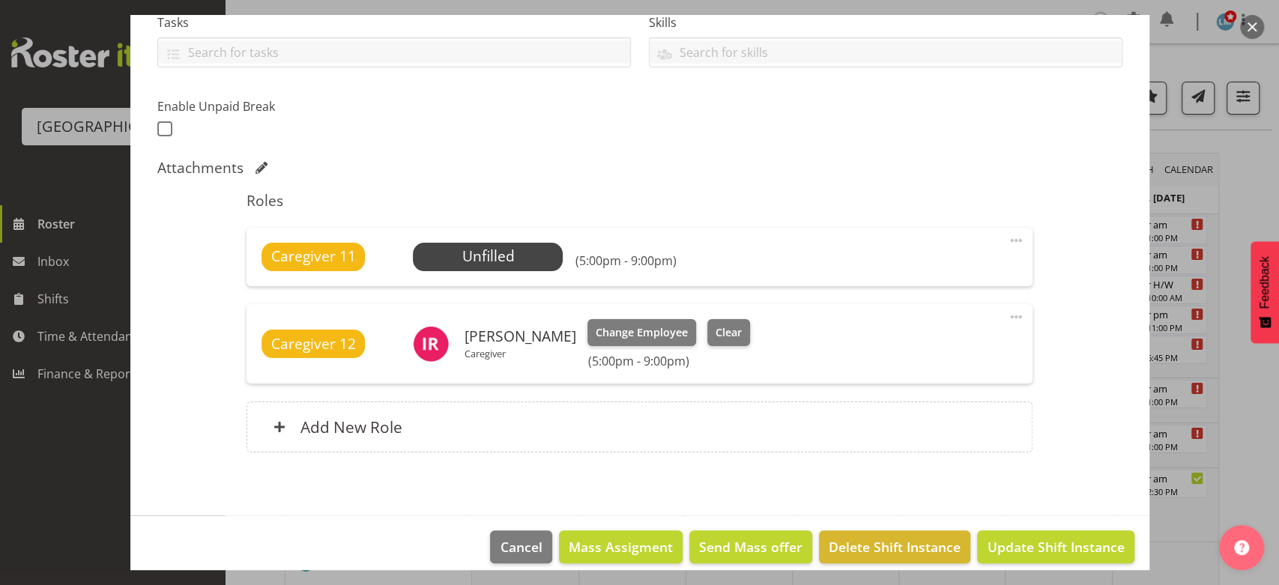
click at [1245, 25] on button "button" at bounding box center [1252, 27] width 24 height 24
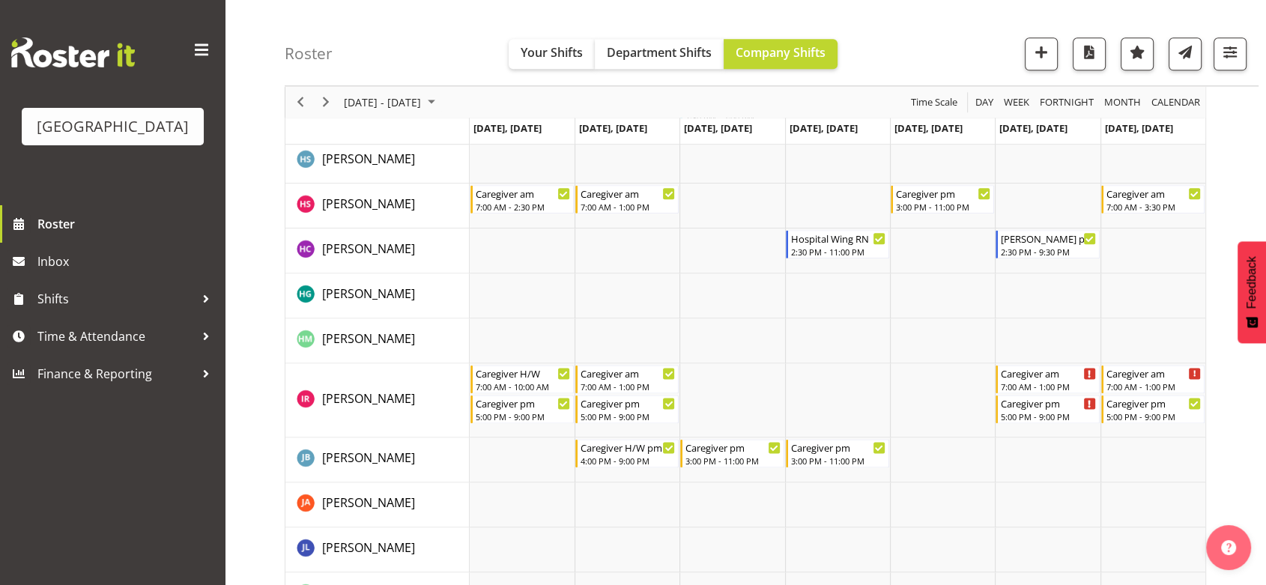
scroll to position [1748, 0]
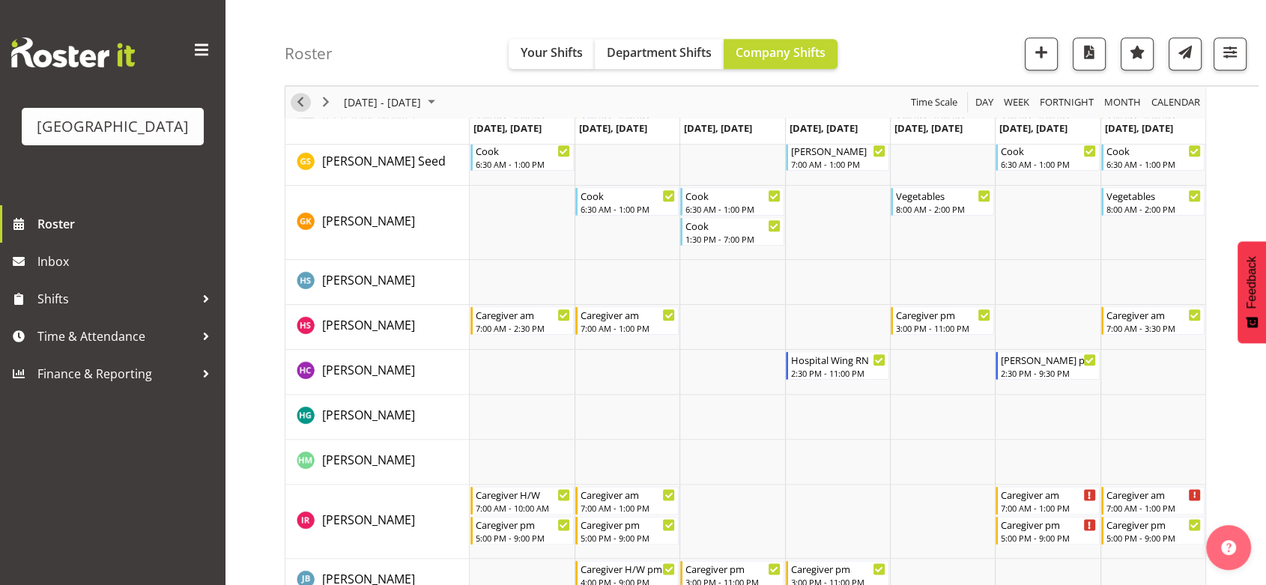
click at [300, 98] on span "Previous" at bounding box center [300, 102] width 18 height 19
